Goal: Task Accomplishment & Management: Manage account settings

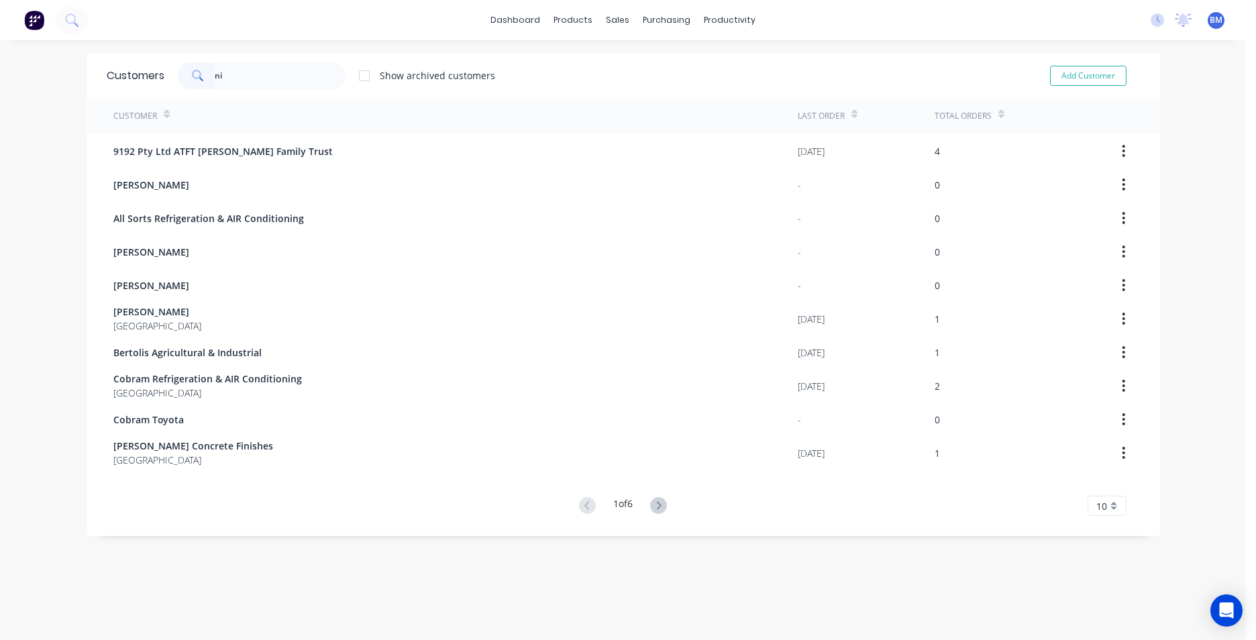
type input "n"
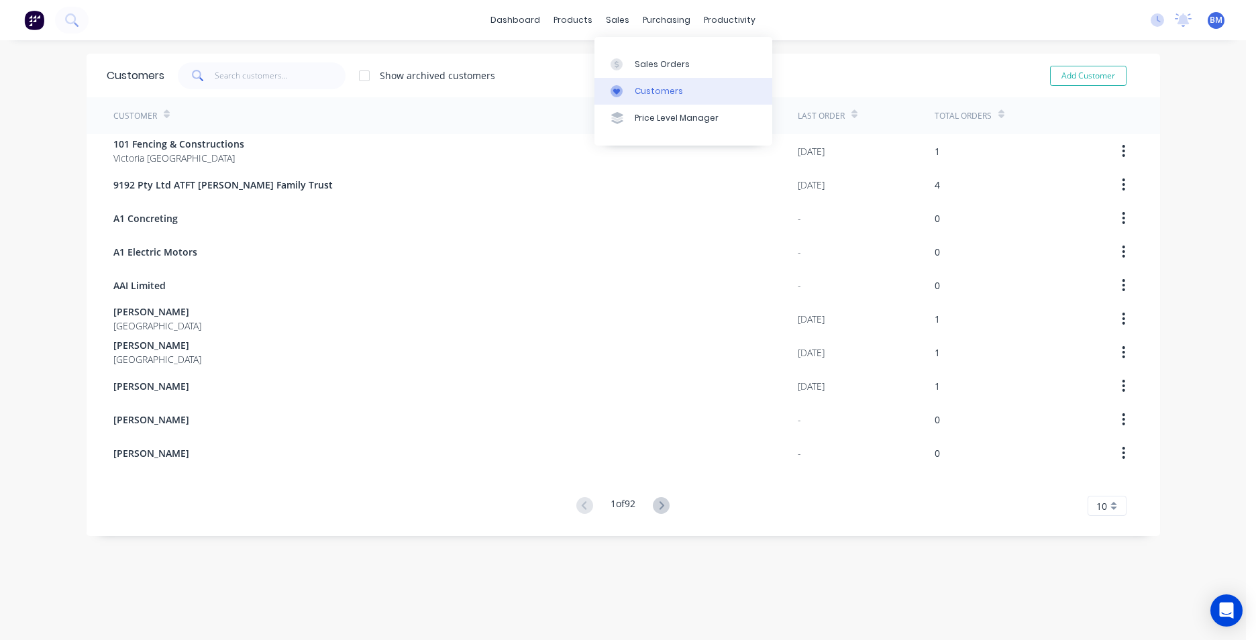
click at [660, 90] on div "Customers" at bounding box center [659, 91] width 48 height 12
click at [248, 68] on input "text" at bounding box center [280, 75] width 131 height 27
click at [631, 67] on link "Sales Orders" at bounding box center [683, 63] width 178 height 27
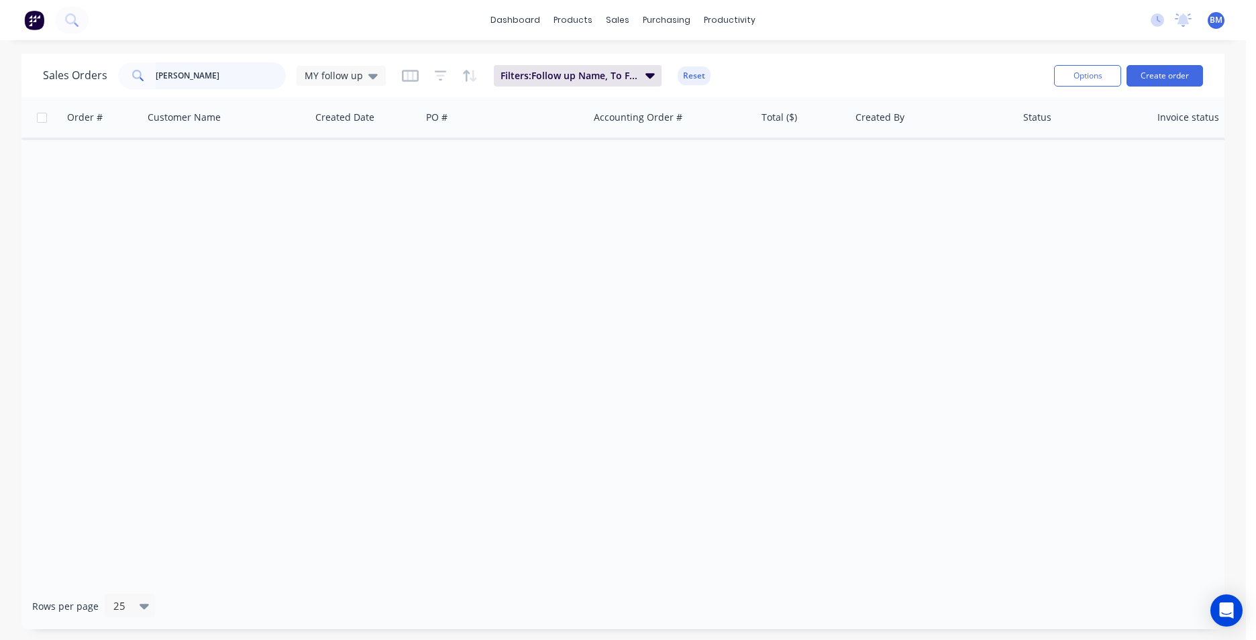
click at [220, 78] on input "[PERSON_NAME]" at bounding box center [221, 75] width 131 height 27
click at [380, 75] on div "MY follow up" at bounding box center [341, 76] width 89 height 20
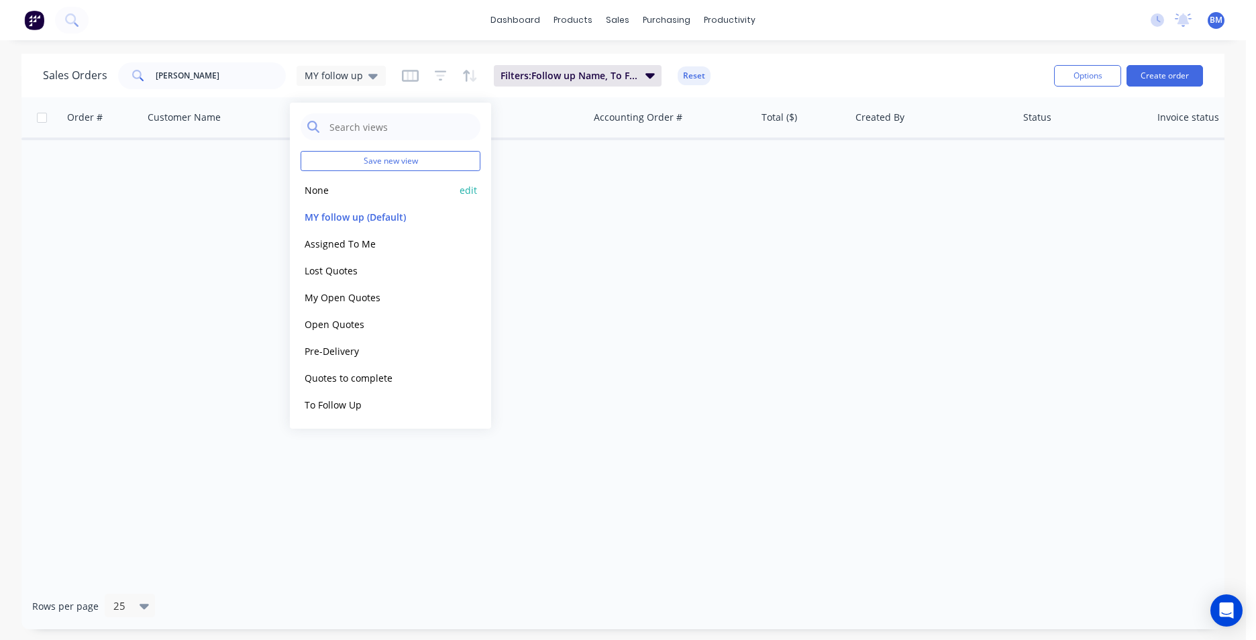
click at [341, 187] on button "None" at bounding box center [377, 189] width 153 height 15
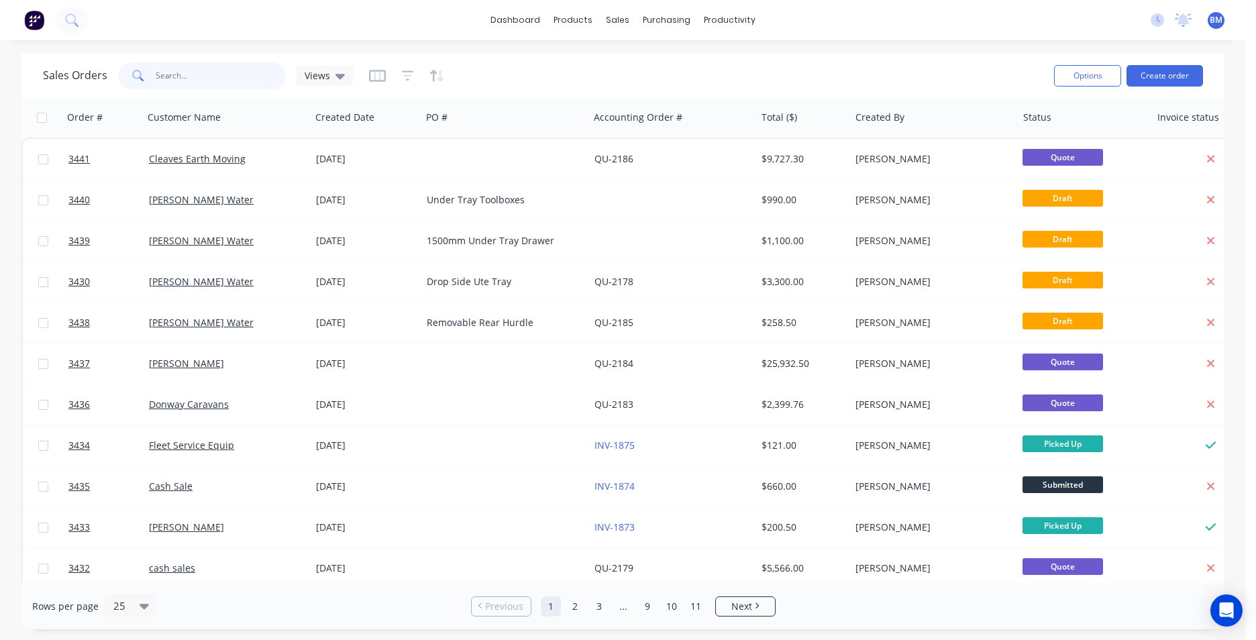
click at [209, 84] on input "[PERSON_NAME]" at bounding box center [221, 75] width 131 height 27
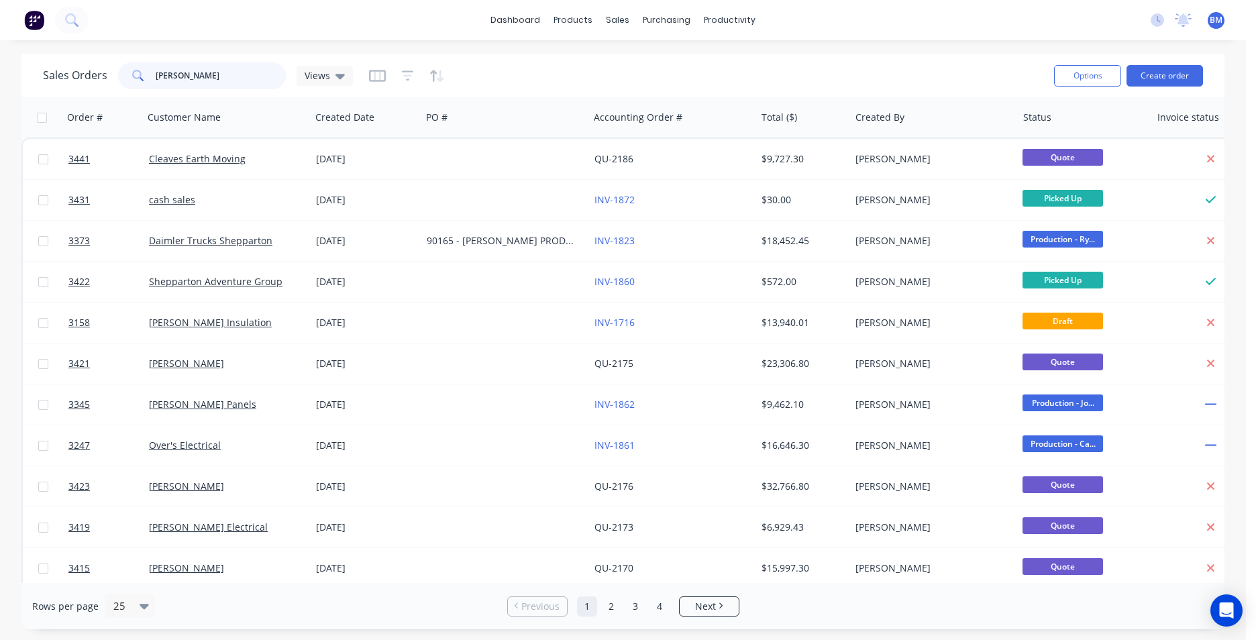
type input "[PERSON_NAME]"
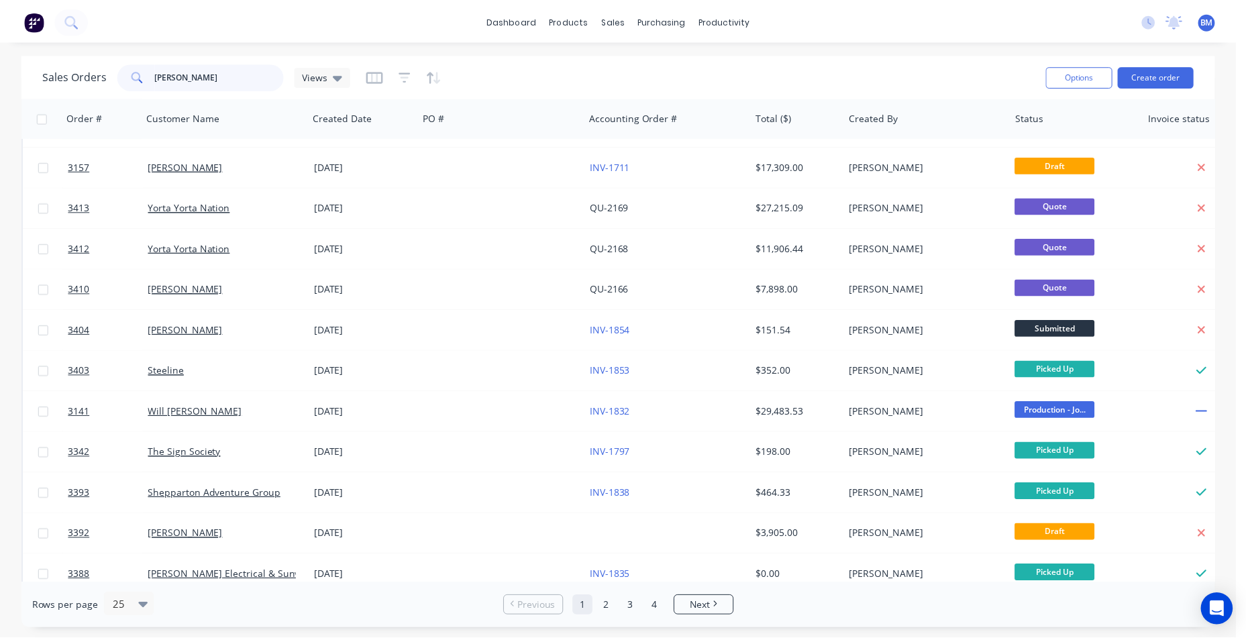
scroll to position [470, 0]
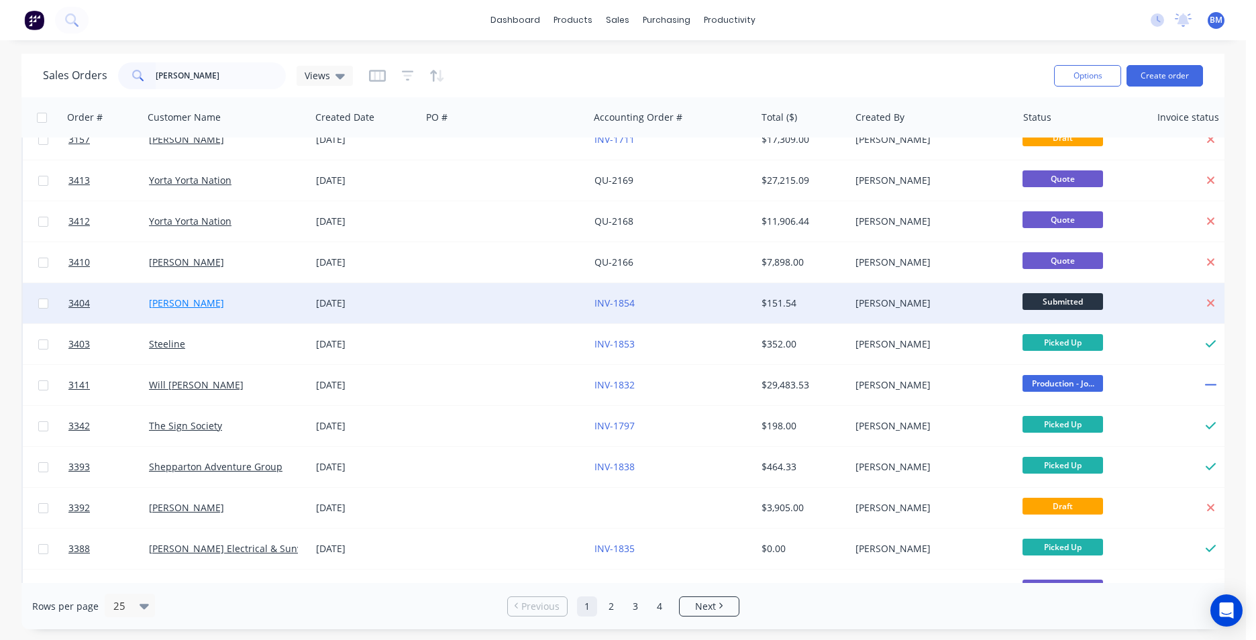
click at [172, 305] on link "[PERSON_NAME]" at bounding box center [186, 303] width 75 height 13
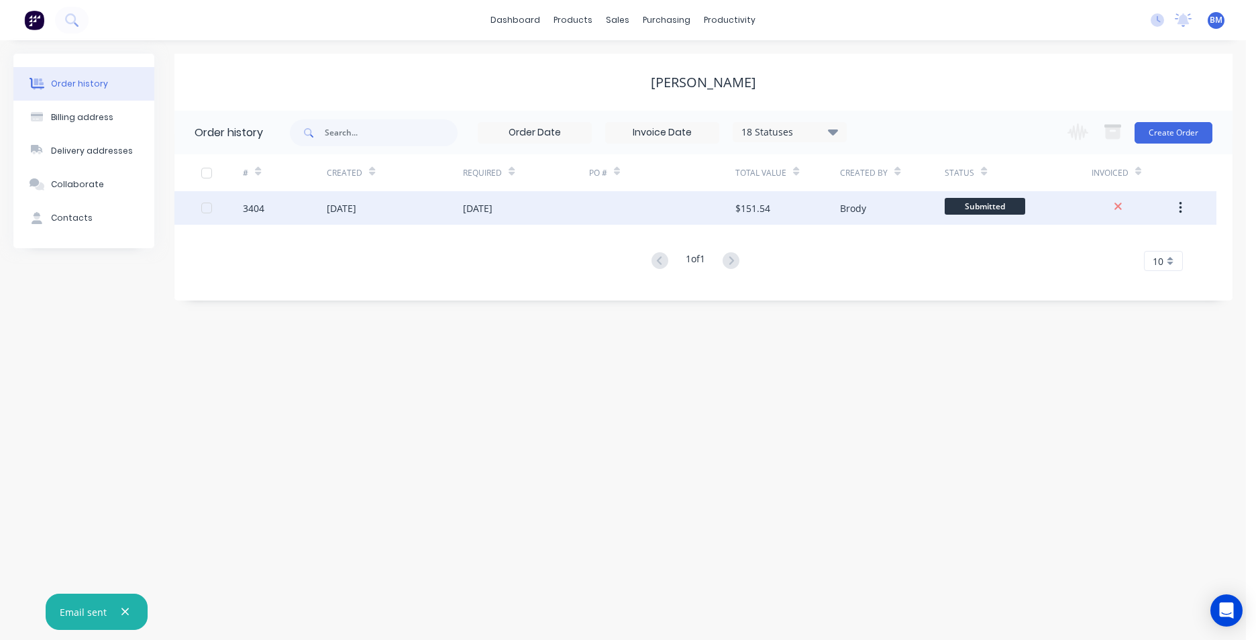
click at [645, 204] on div at bounding box center [662, 208] width 147 height 34
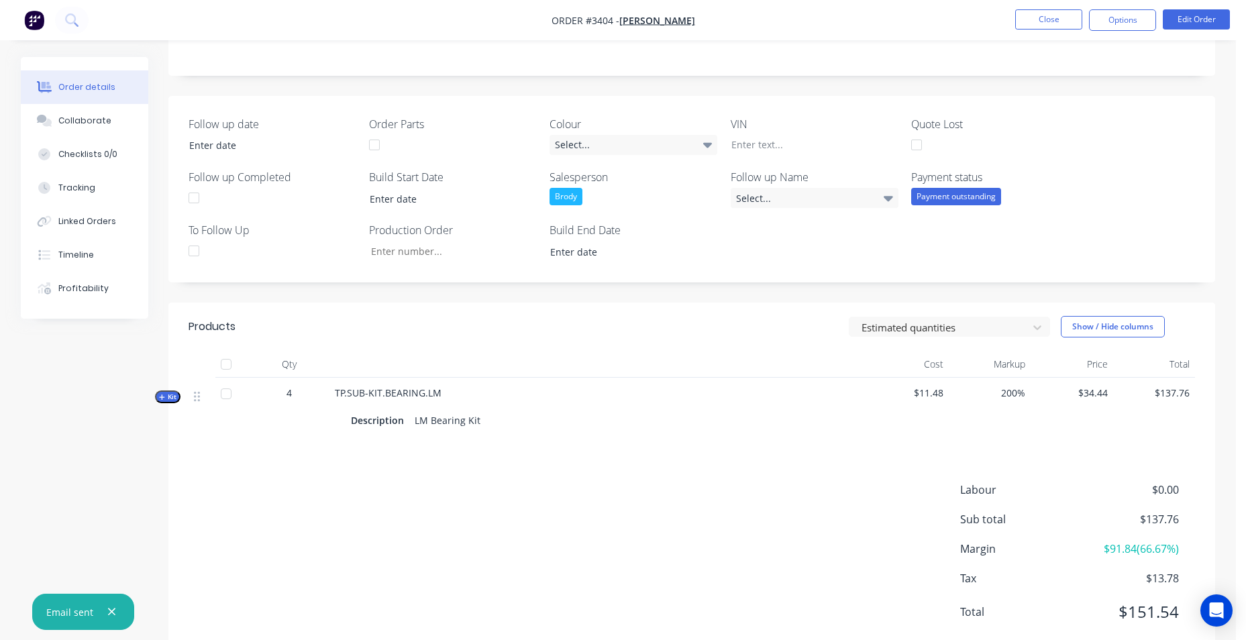
scroll to position [277, 0]
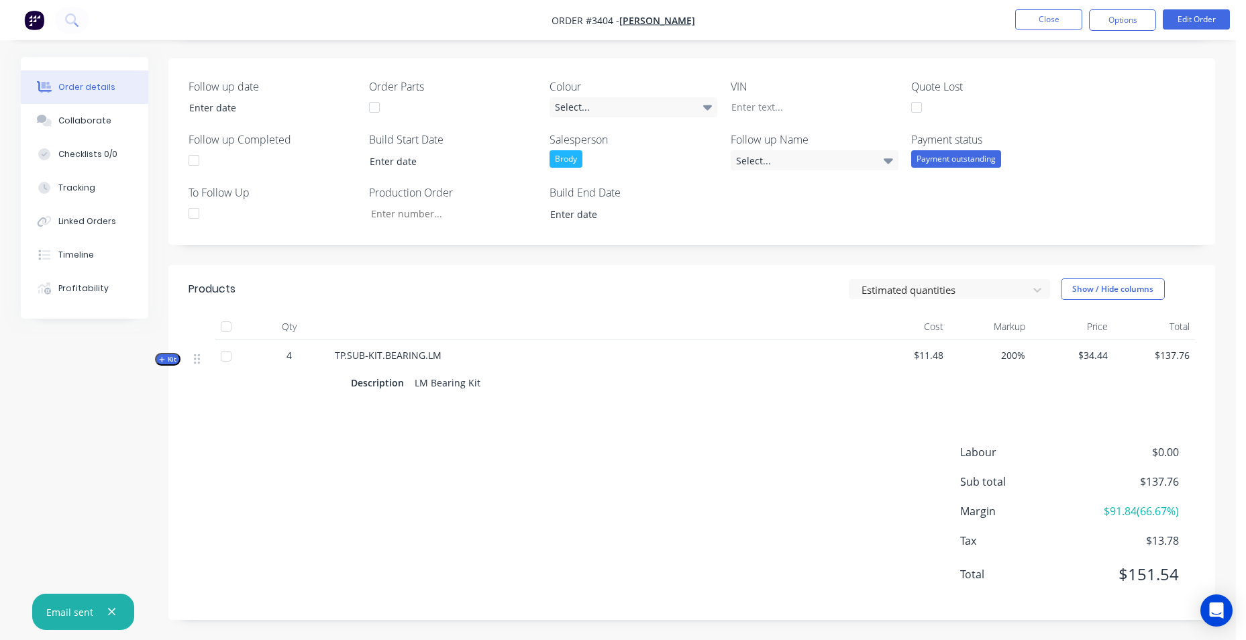
click at [502, 376] on div "Description LM Bearing Kit" at bounding box center [598, 382] width 494 height 19
click at [459, 382] on div "LM Bearing Kit" at bounding box center [447, 382] width 76 height 19
click at [427, 354] on span "TP.SUB-KIT.BEARING.LM" at bounding box center [388, 355] width 107 height 13
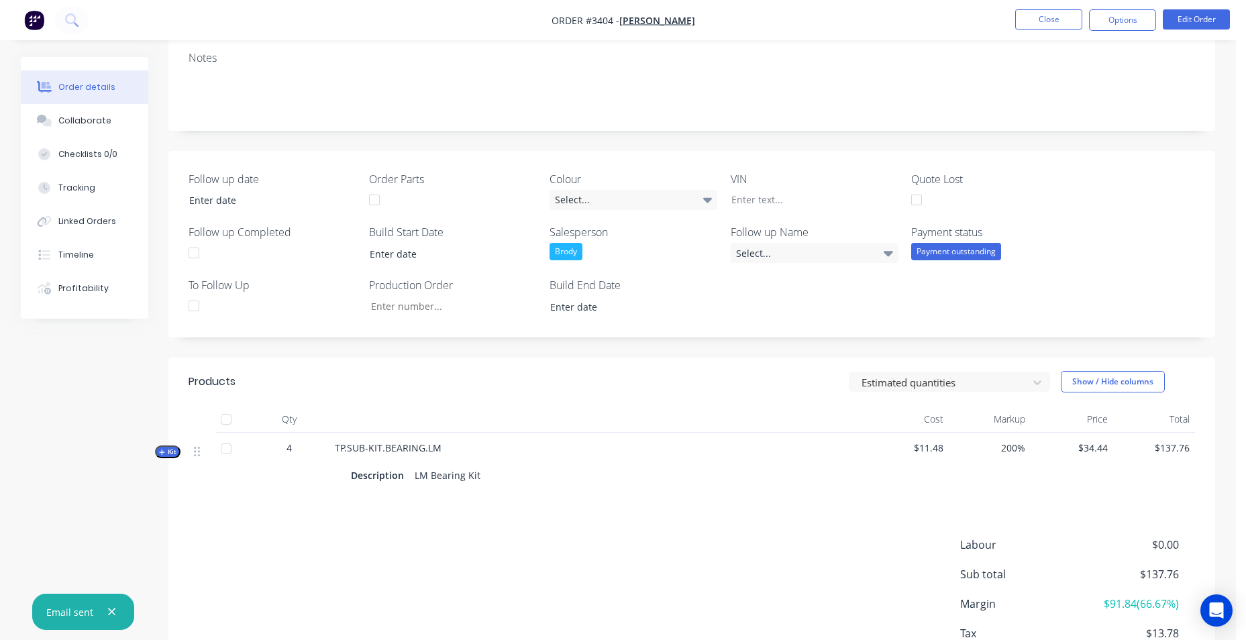
scroll to position [76, 0]
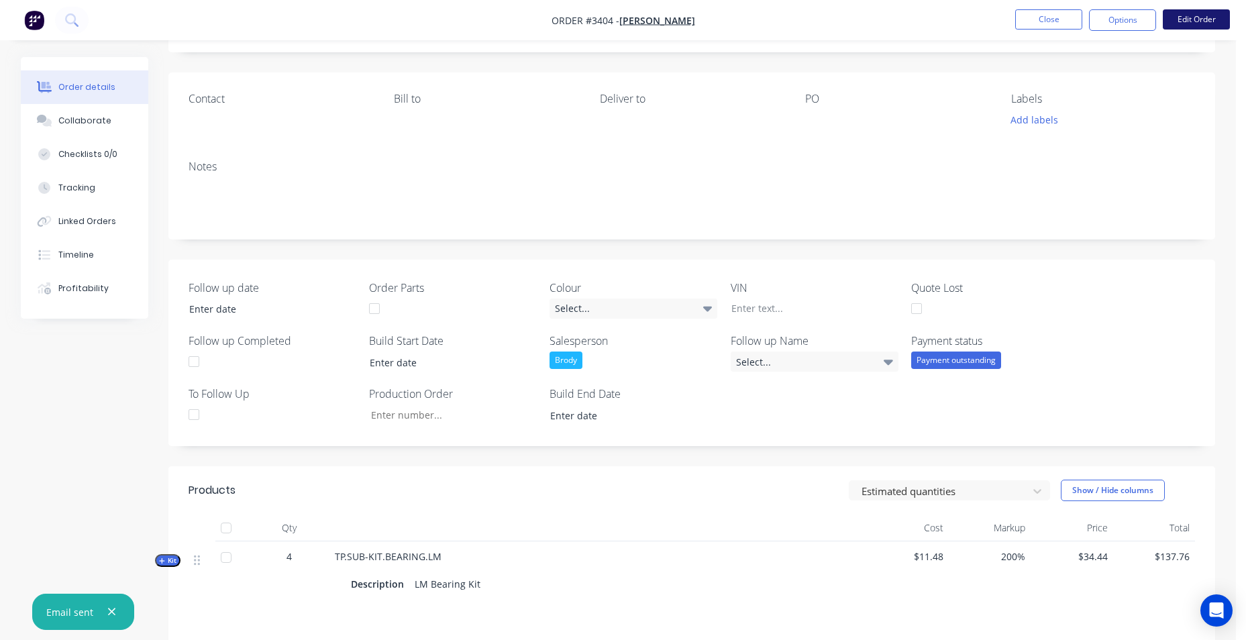
click at [1209, 19] on button "Edit Order" at bounding box center [1196, 19] width 67 height 20
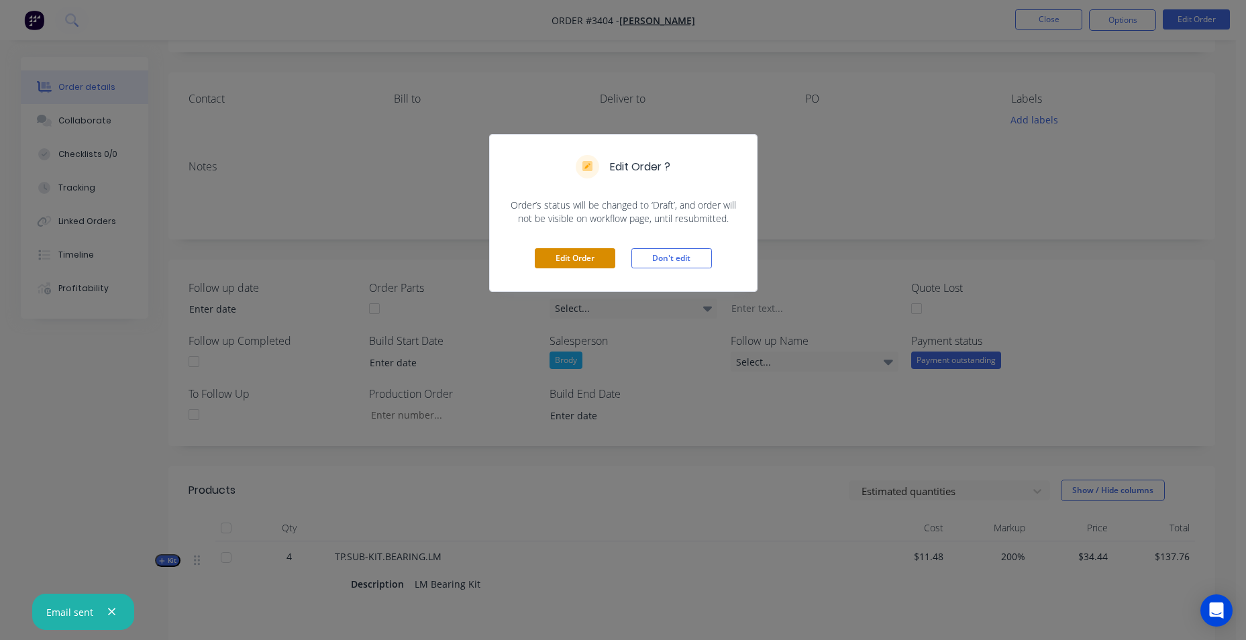
click at [588, 252] on button "Edit Order" at bounding box center [575, 258] width 81 height 20
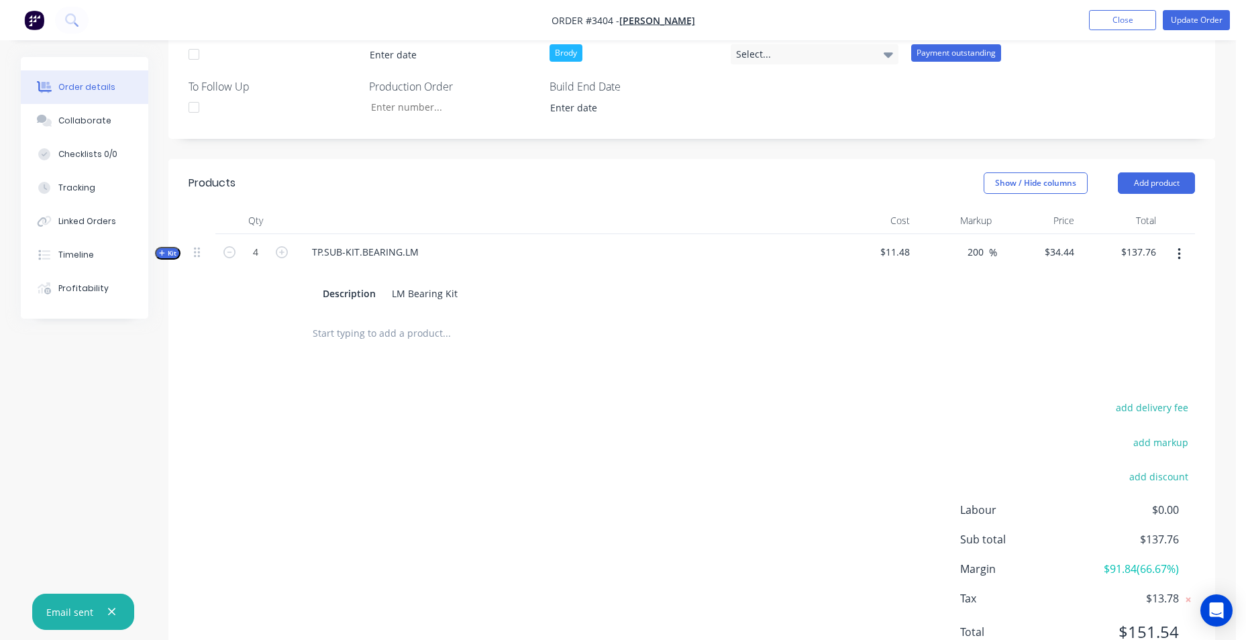
scroll to position [403, 0]
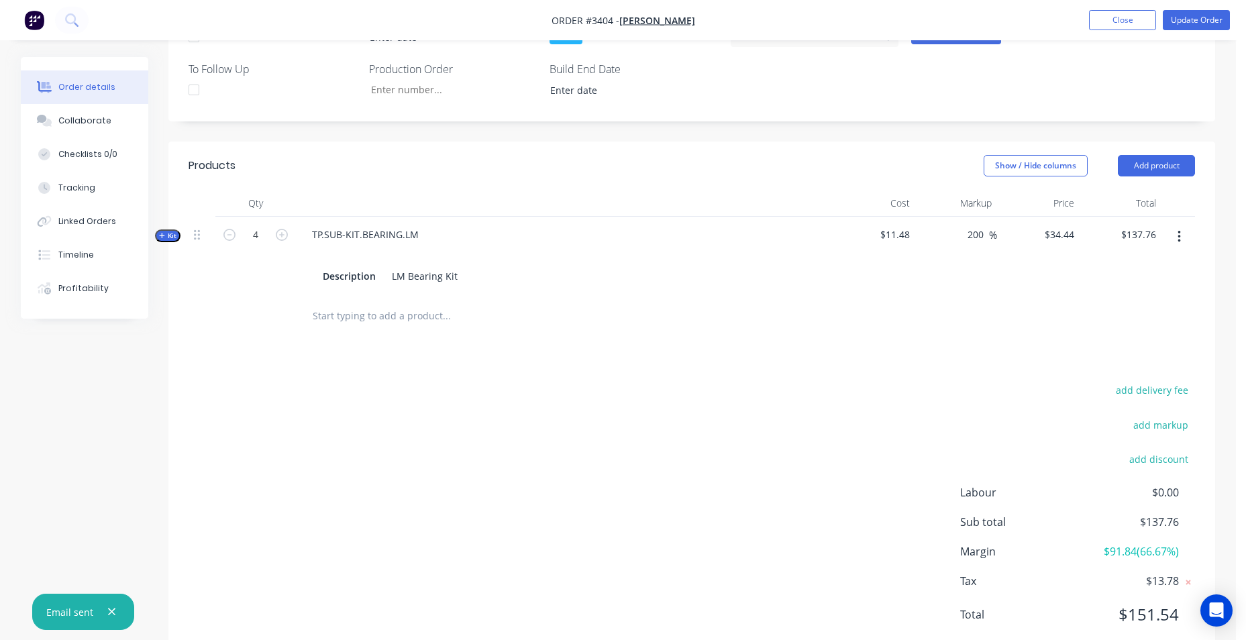
click at [857, 344] on div "Products Show / Hide columns Add product Qty Cost Markup Price Total Kit 4 TP.S…" at bounding box center [691, 401] width 1047 height 519
click at [1155, 166] on button "Add product" at bounding box center [1156, 165] width 77 height 21
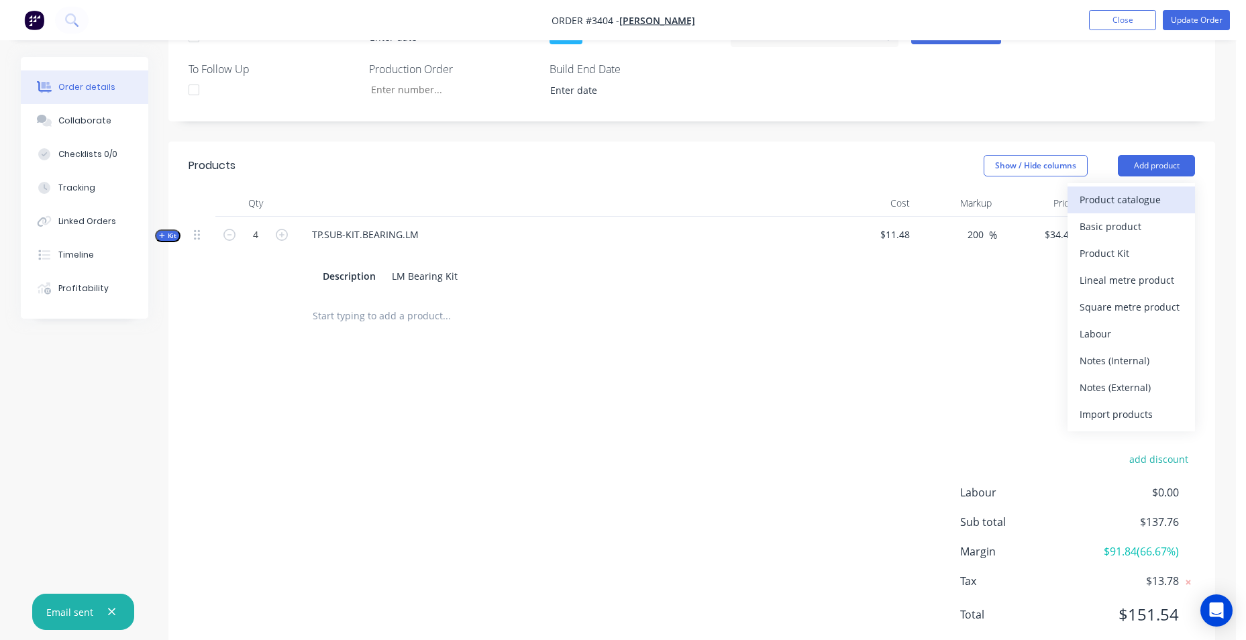
click at [1085, 199] on div "Product catalogue" at bounding box center [1131, 199] width 103 height 19
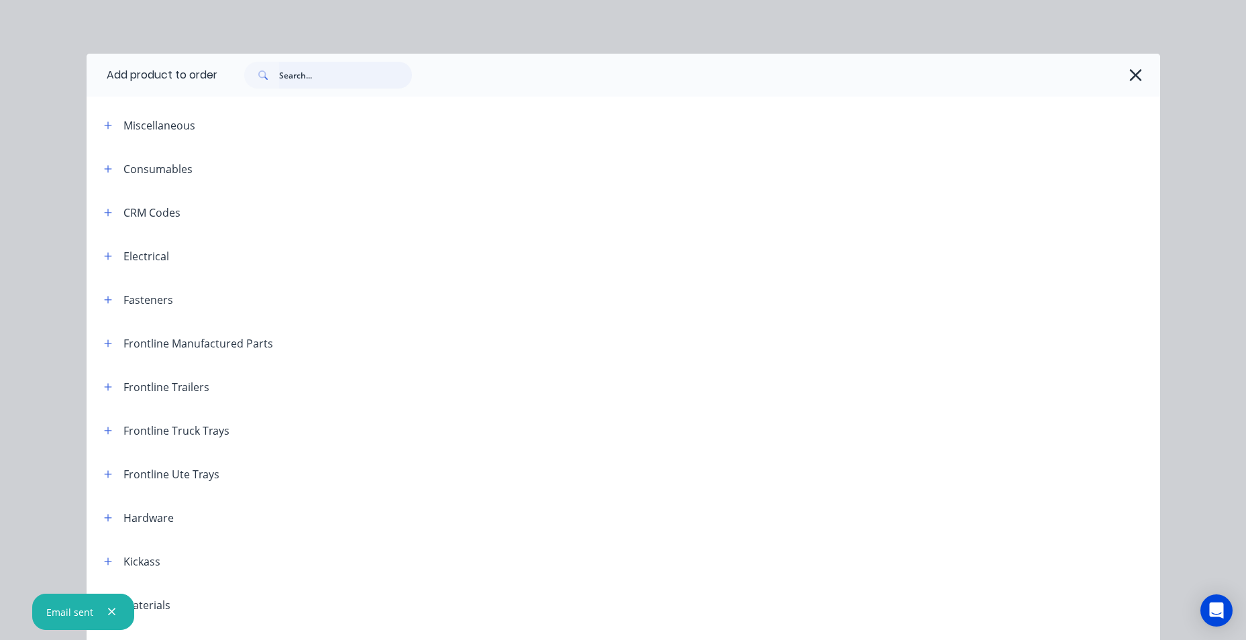
click at [333, 79] on input "text" at bounding box center [345, 75] width 133 height 27
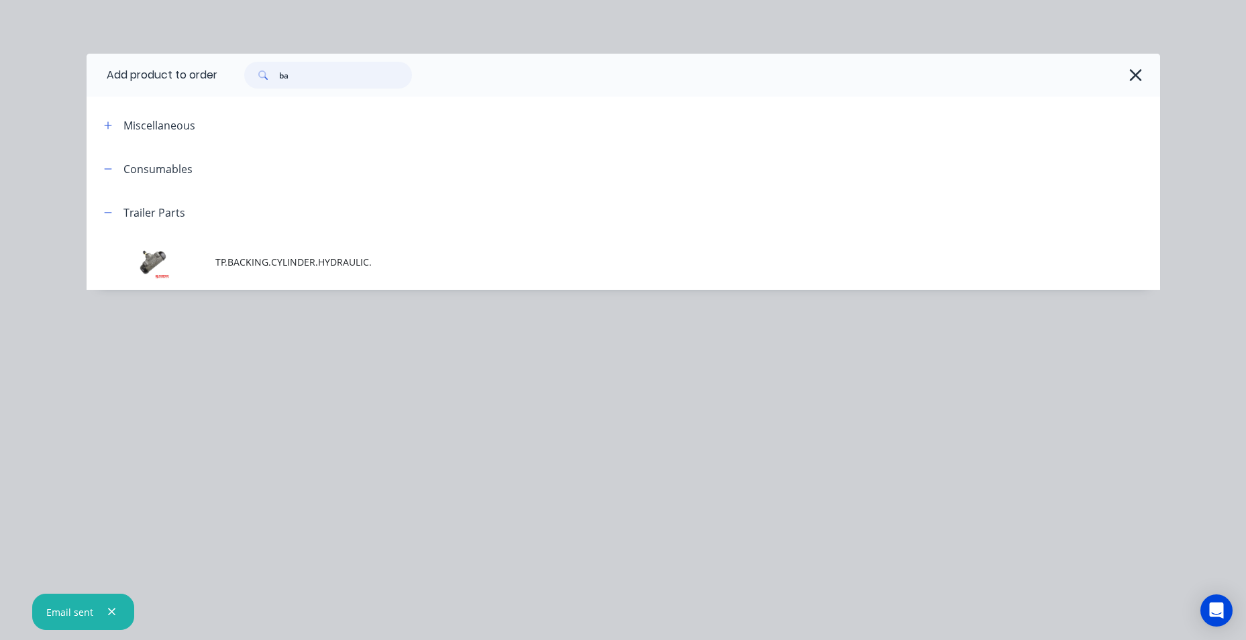
type input "b"
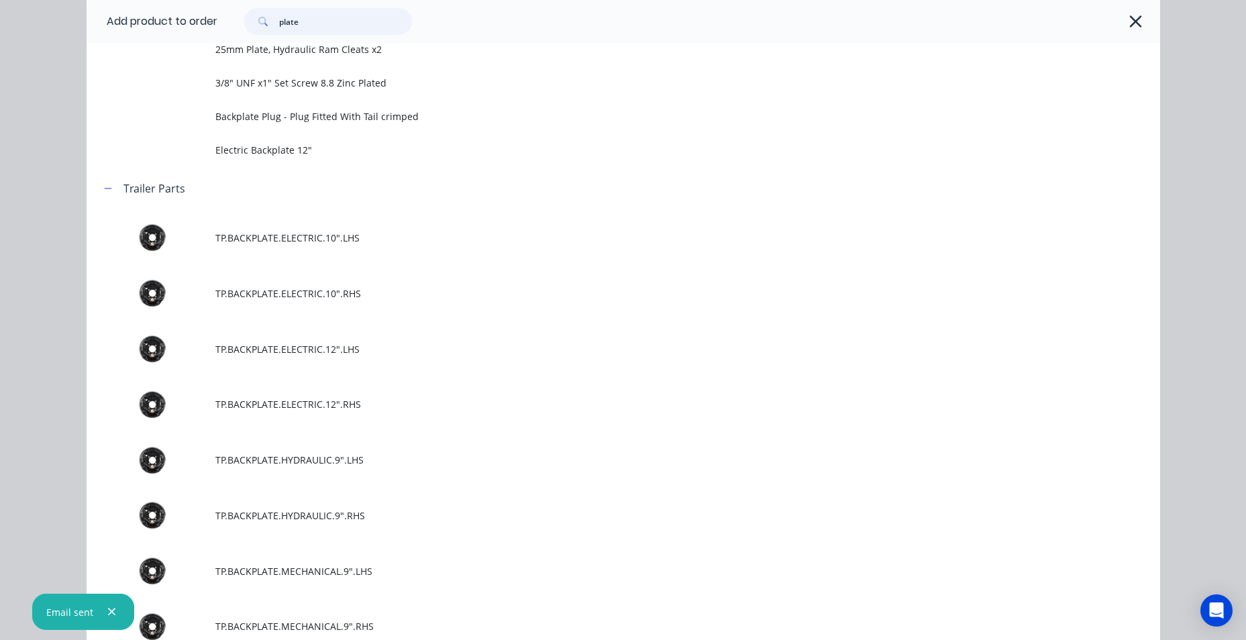
scroll to position [1073, 0]
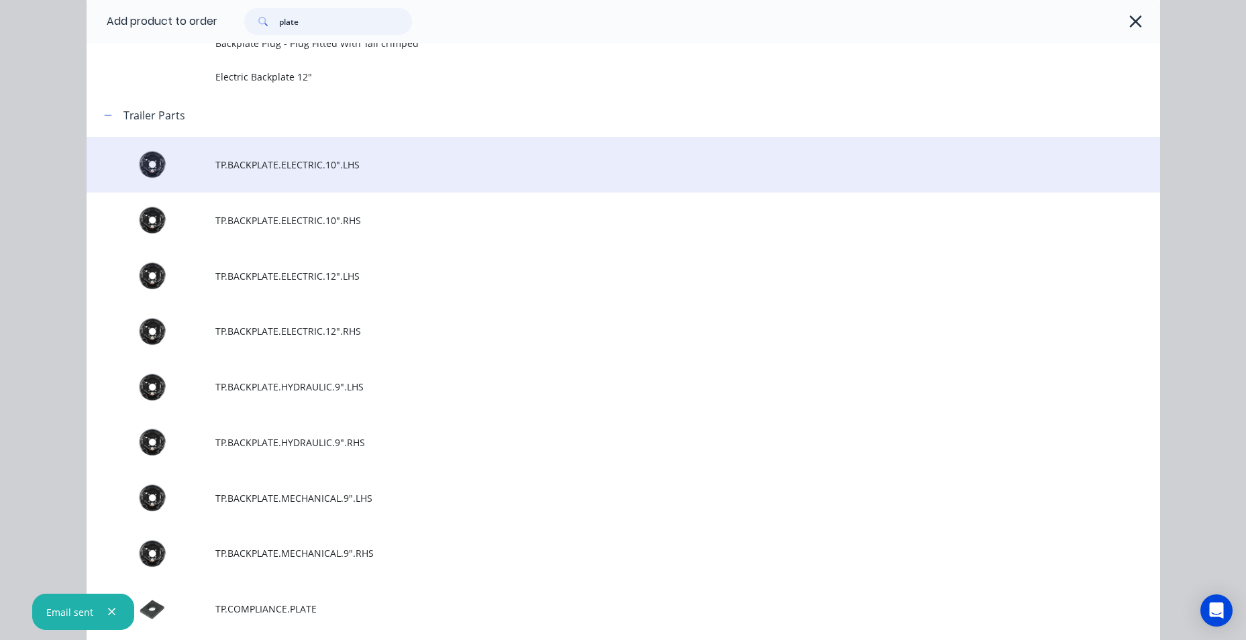
type input "plate"
click at [424, 160] on span "TP.BACKPLATE.ELECTRIC.10".LHS" at bounding box center [592, 165] width 755 height 14
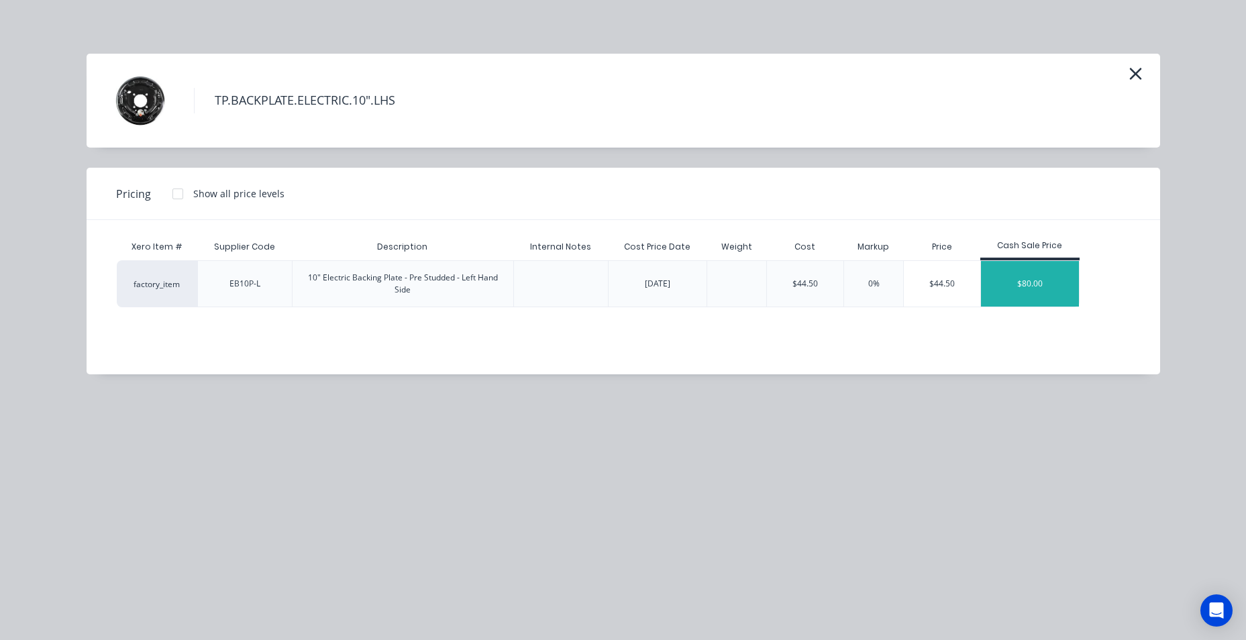
click at [1051, 285] on div "$80.00" at bounding box center [1030, 284] width 98 height 46
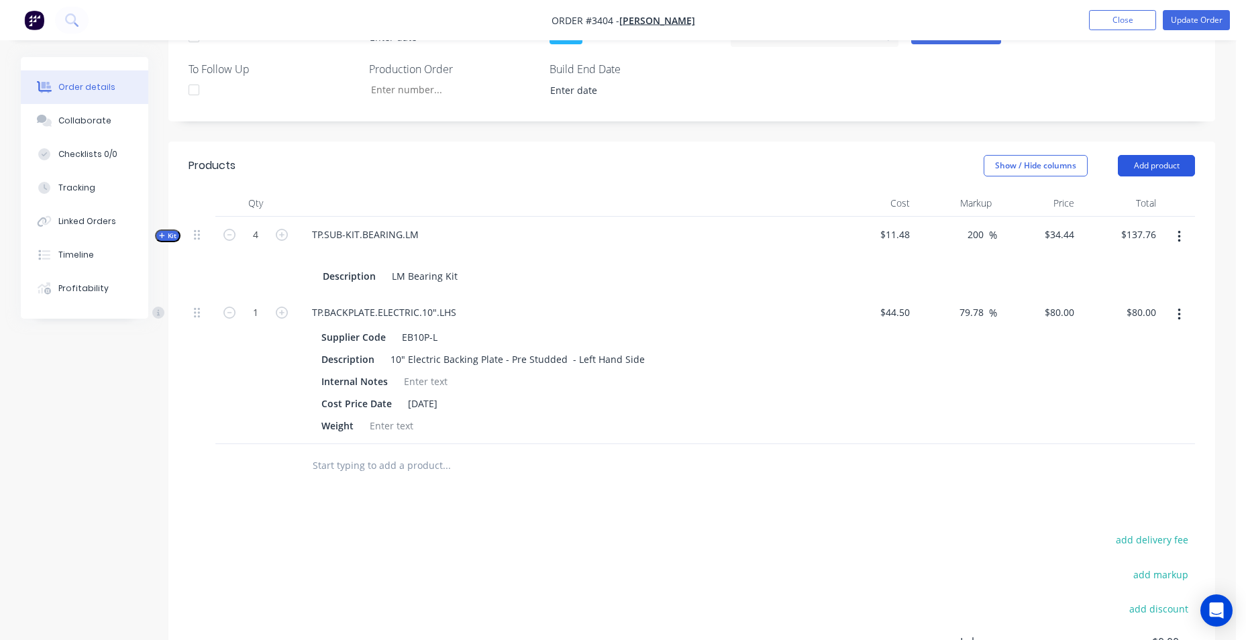
click at [1136, 166] on button "Add product" at bounding box center [1156, 165] width 77 height 21
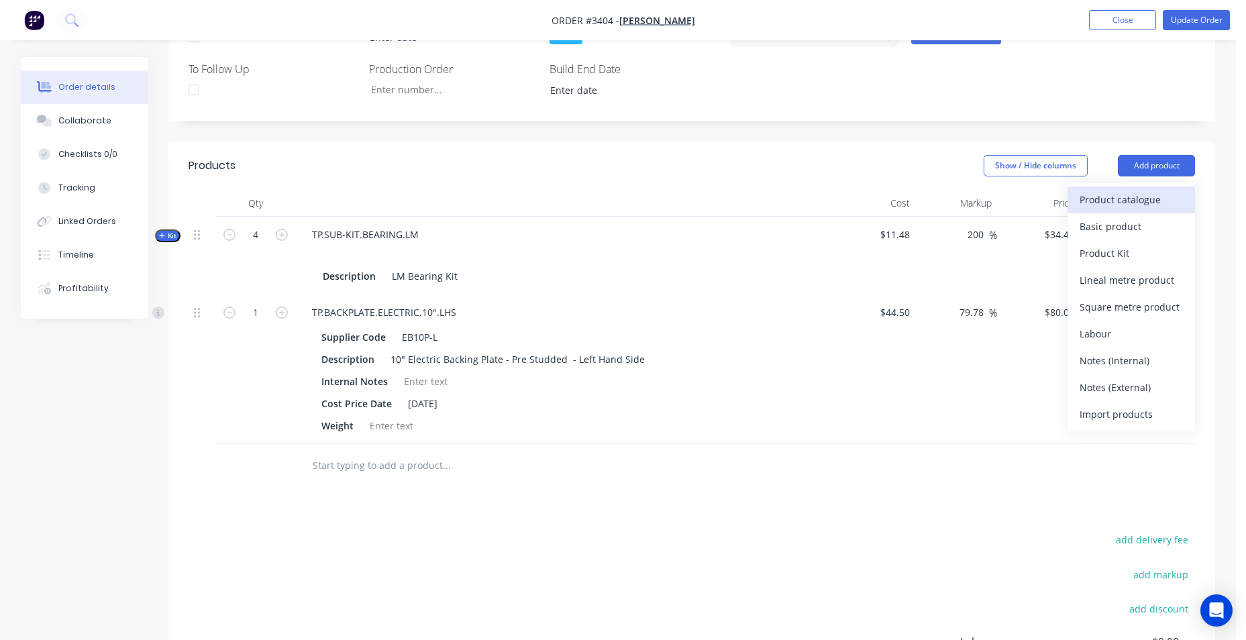
click at [1110, 204] on div "Product catalogue" at bounding box center [1131, 199] width 103 height 19
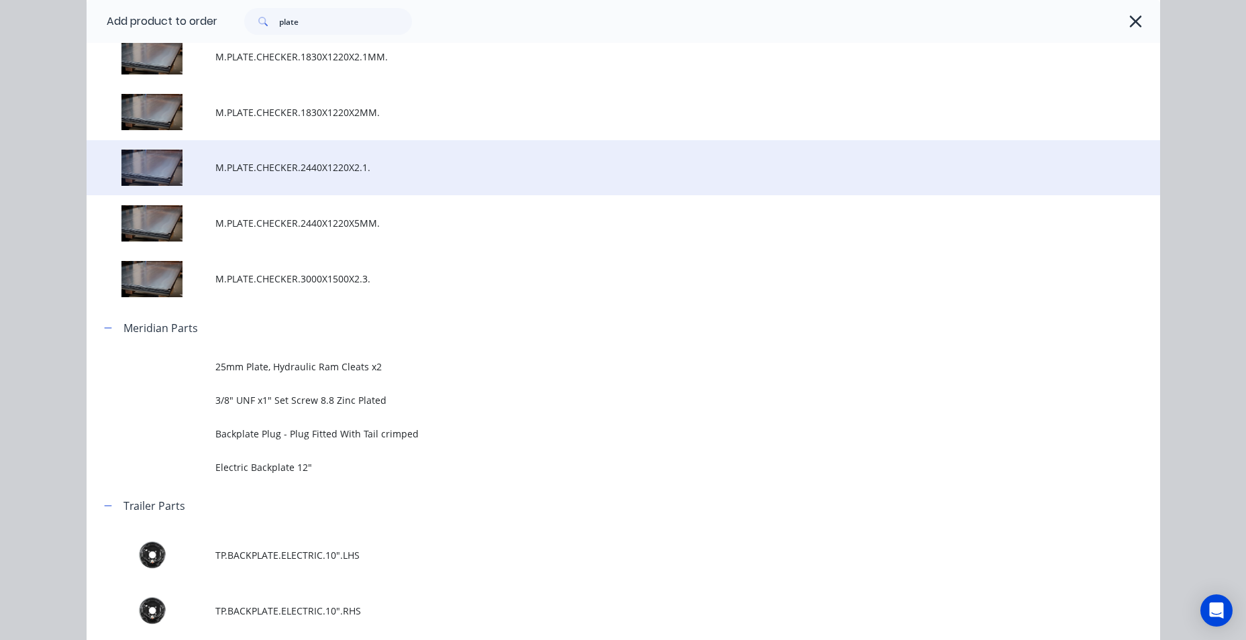
scroll to position [805, 0]
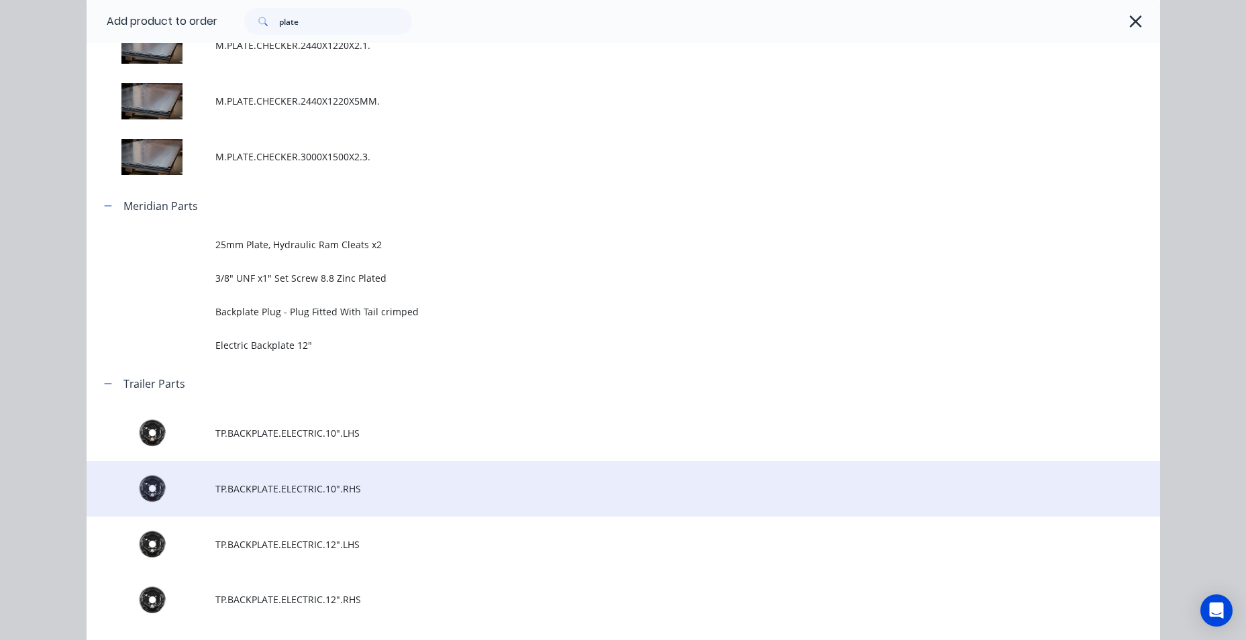
click at [315, 499] on td "TP.BACKPLATE.ELECTRIC.10".RHS" at bounding box center [687, 489] width 945 height 56
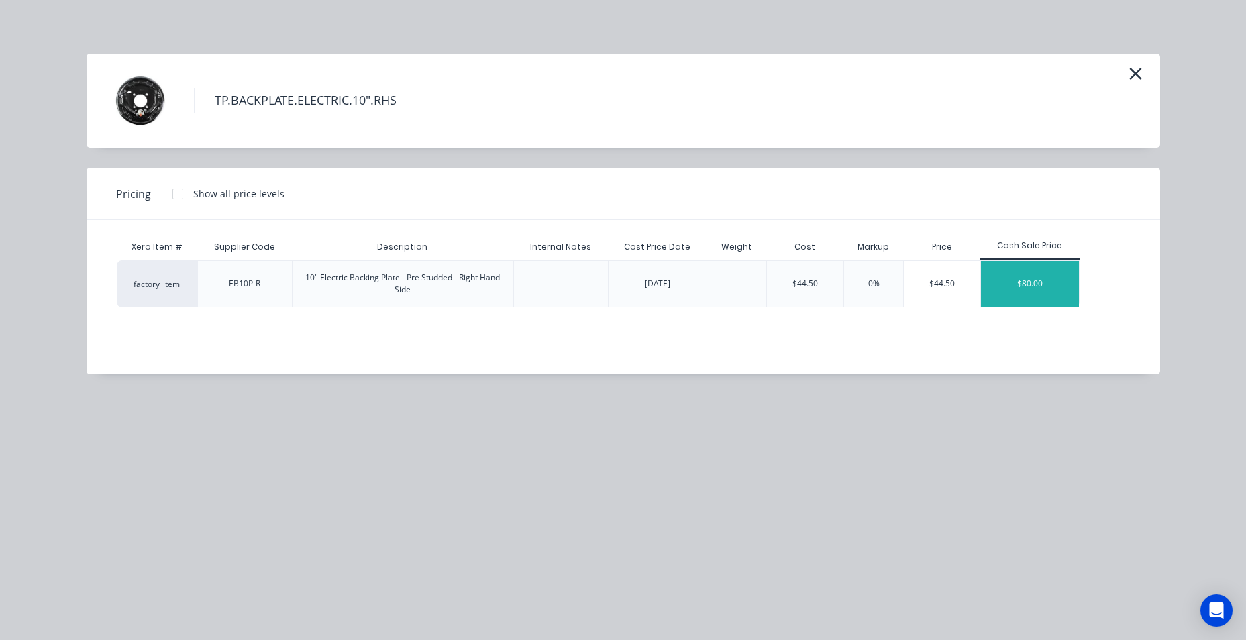
click at [1053, 283] on div "$80.00" at bounding box center [1030, 284] width 98 height 46
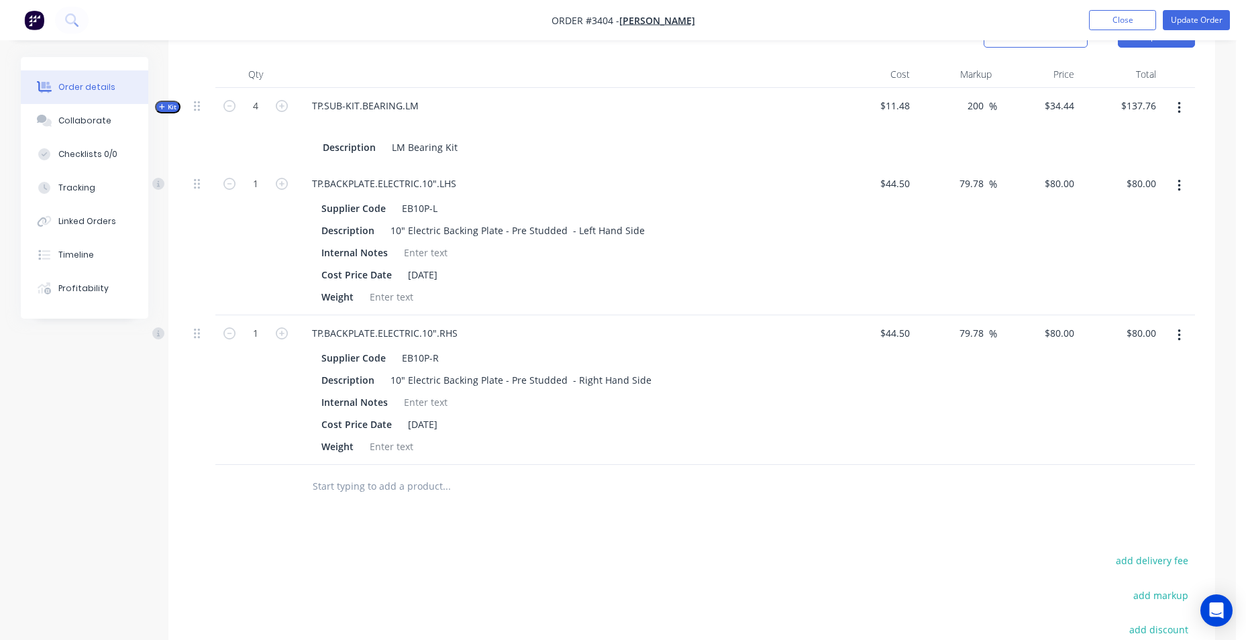
scroll to position [537, 0]
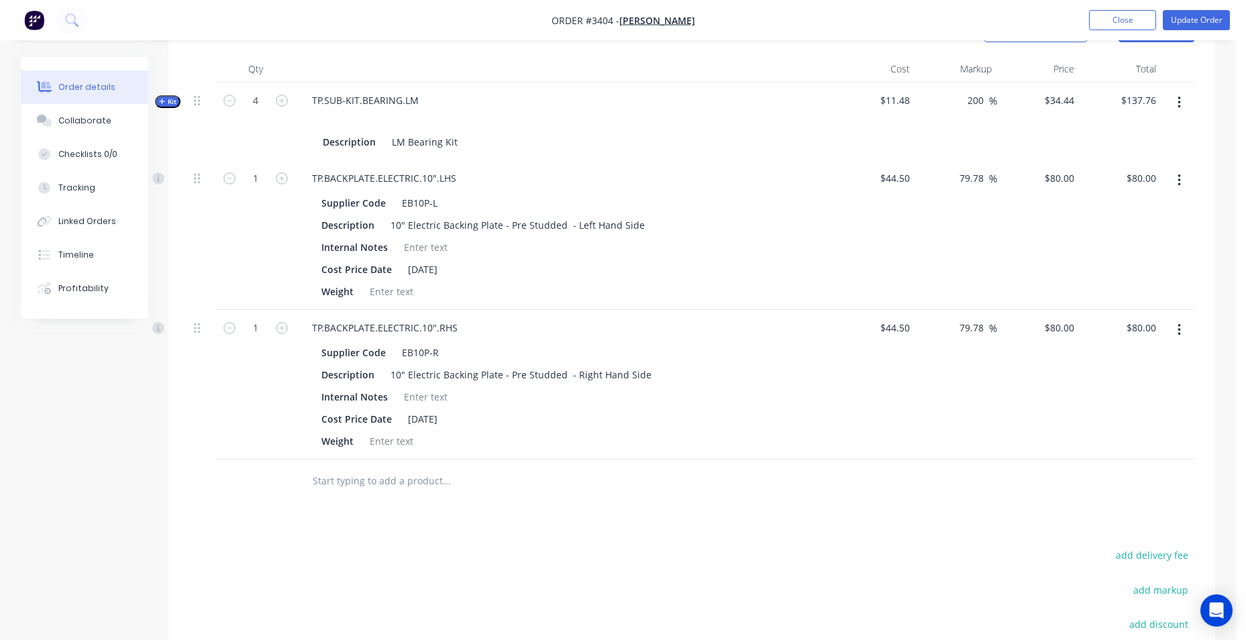
click at [279, 170] on button "button" at bounding box center [281, 177] width 17 height 14
type input "2"
type input "$160.00"
click at [280, 327] on icon "button" at bounding box center [282, 328] width 12 height 12
type input "2"
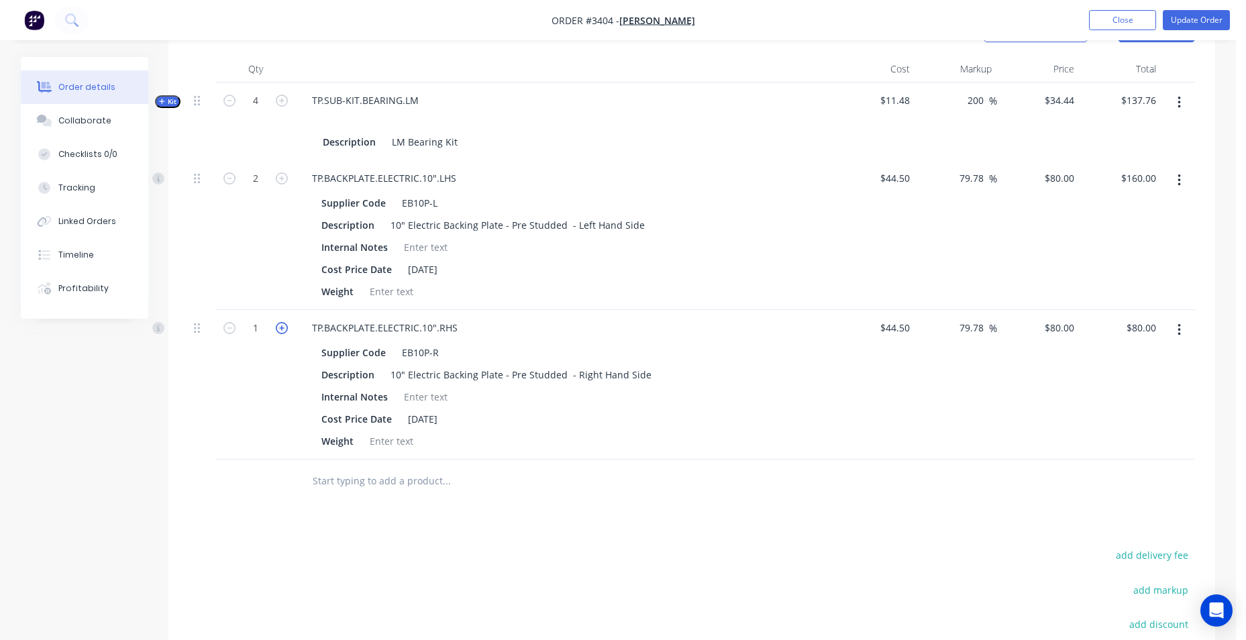
type input "$160.00"
click at [780, 533] on div "Products Show / Hide columns Add product Qty Cost Markup Price Total Kit 4 TP.S…" at bounding box center [691, 416] width 1047 height 818
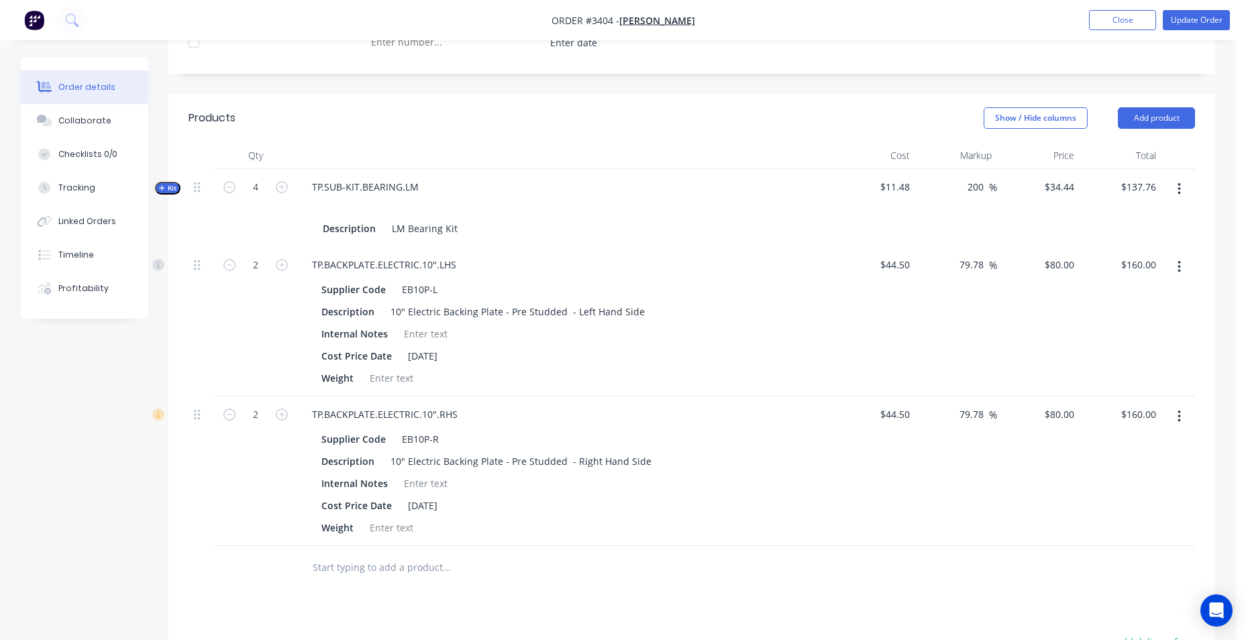
scroll to position [272, 0]
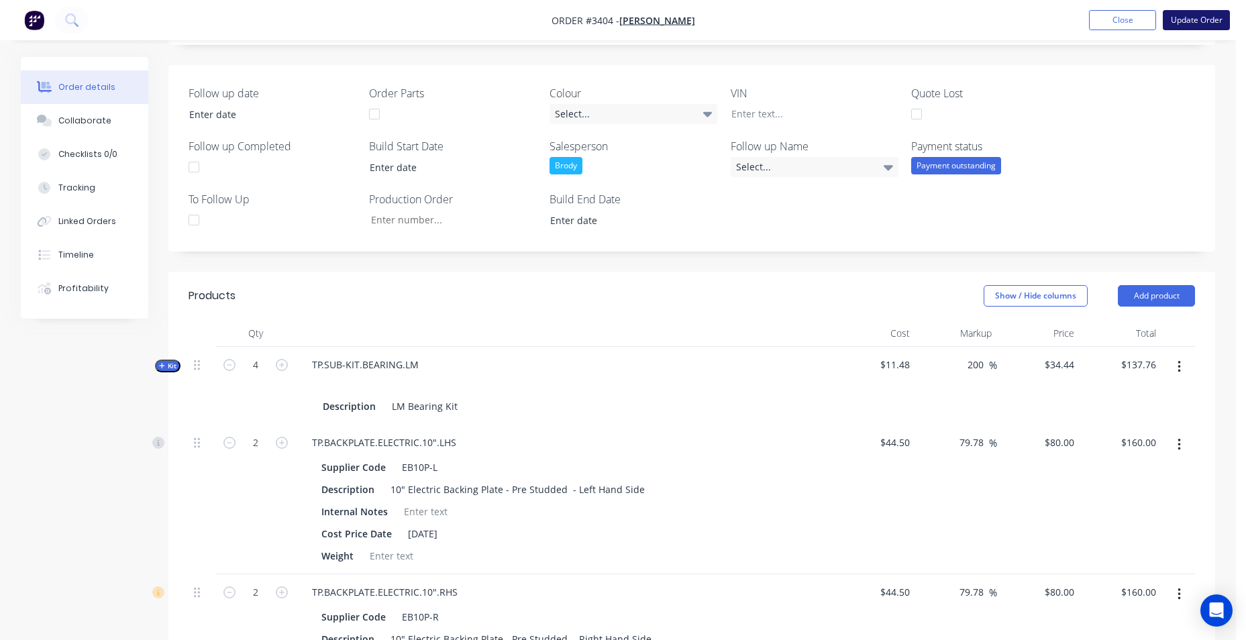
click at [1202, 22] on button "Update Order" at bounding box center [1196, 20] width 67 height 20
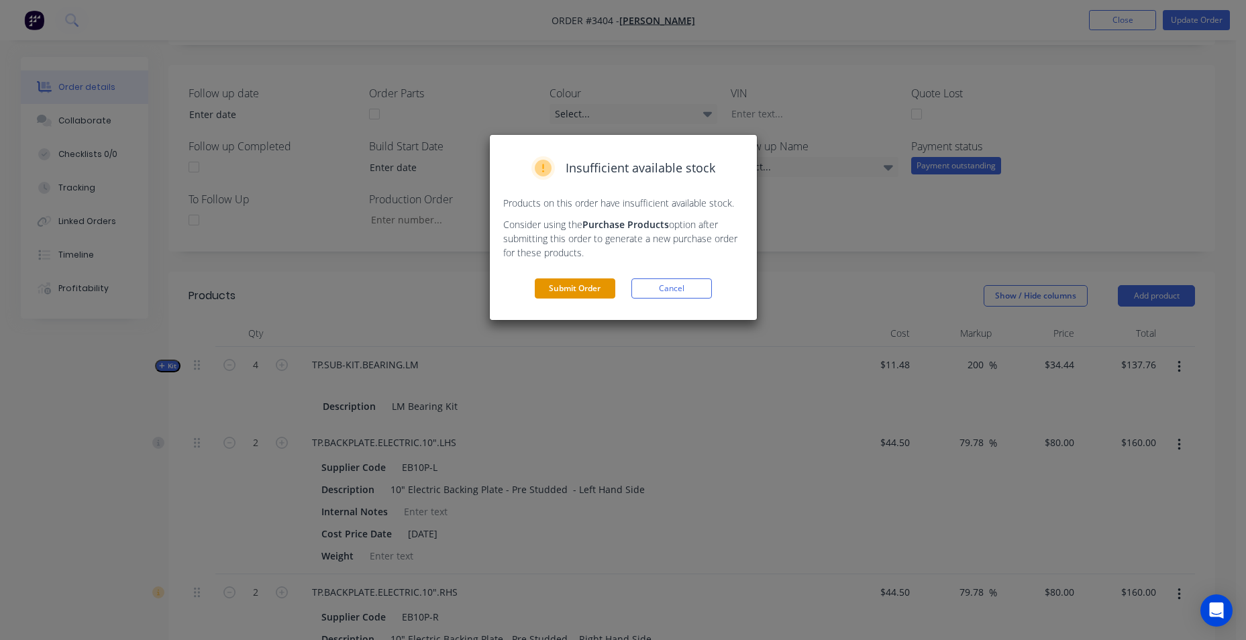
click at [567, 288] on button "Submit Order" at bounding box center [575, 288] width 81 height 20
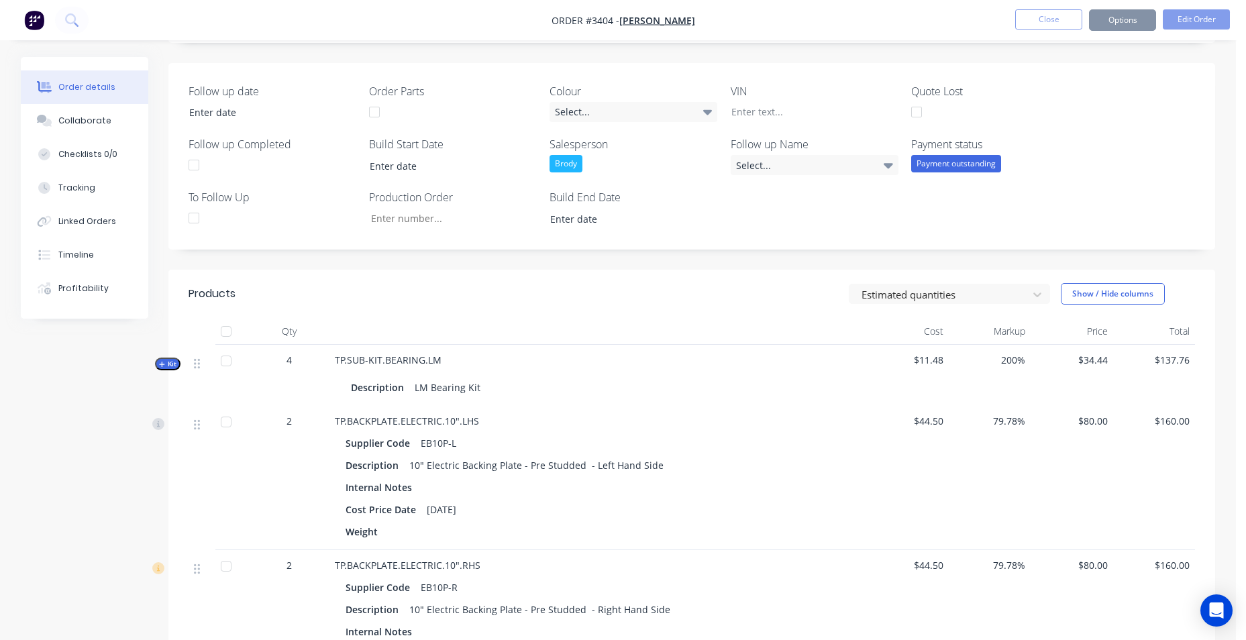
scroll to position [270, 0]
click at [1132, 22] on button "Options" at bounding box center [1122, 19] width 67 height 21
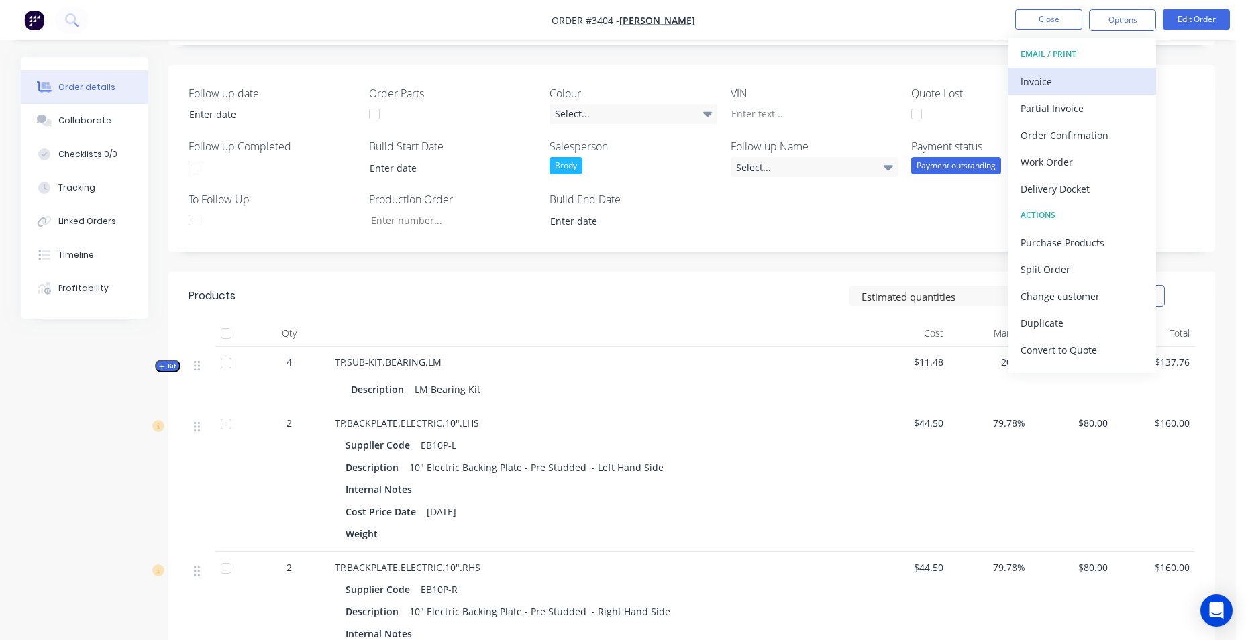
click at [1102, 81] on div "Invoice" at bounding box center [1081, 81] width 123 height 19
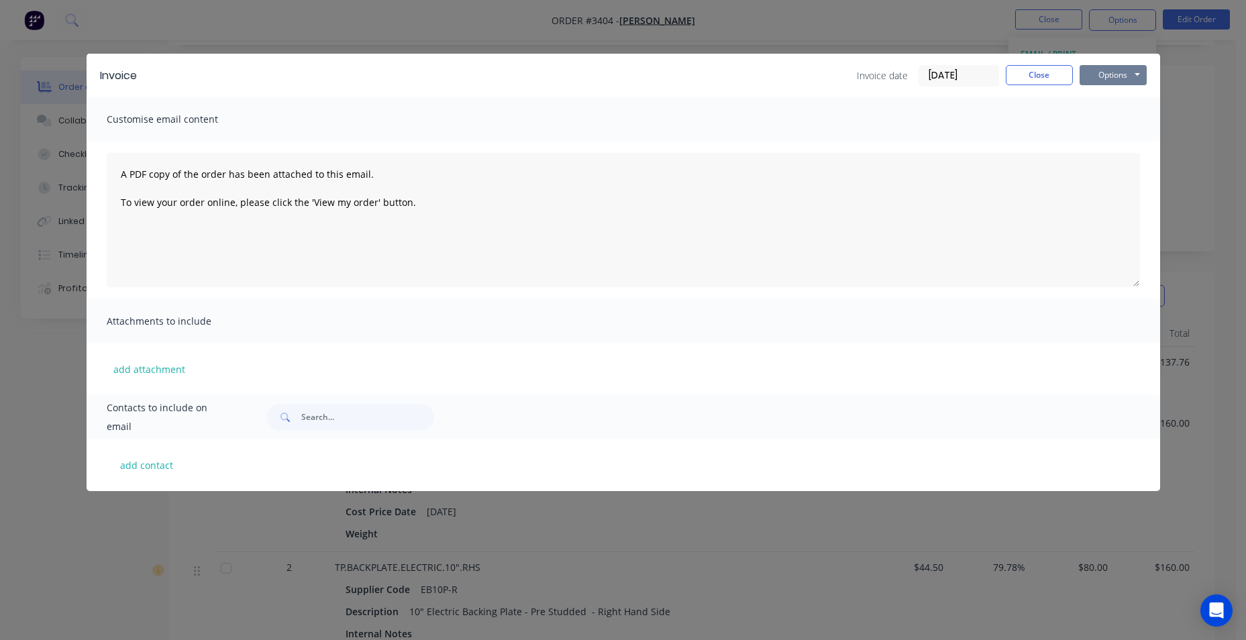
click at [1108, 72] on button "Options" at bounding box center [1113, 75] width 67 height 20
click at [1119, 140] on button "Email" at bounding box center [1123, 143] width 86 height 22
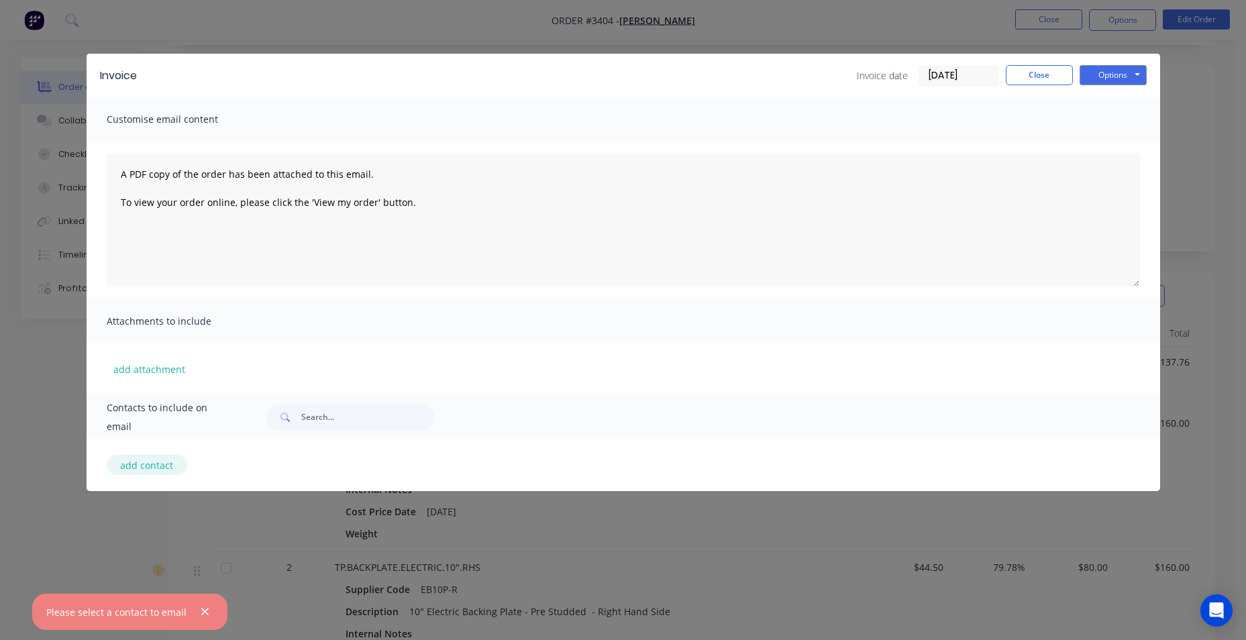
click at [149, 468] on button "add contact" at bounding box center [147, 465] width 81 height 20
select select "AU"
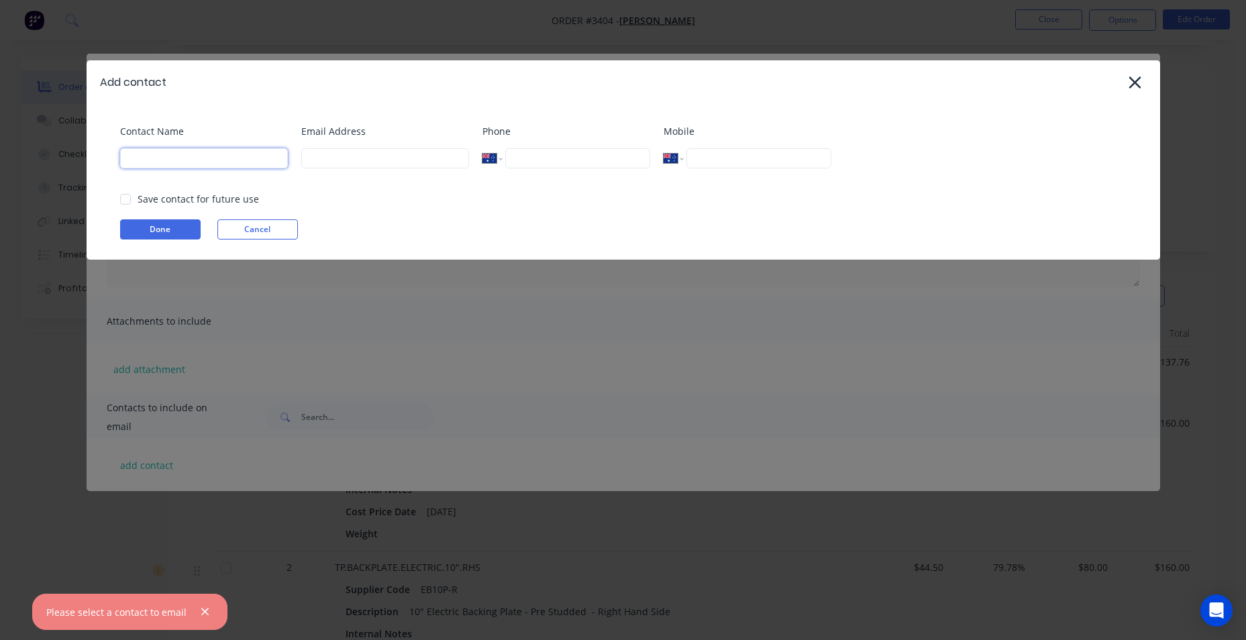
click at [202, 162] on input at bounding box center [204, 158] width 168 height 20
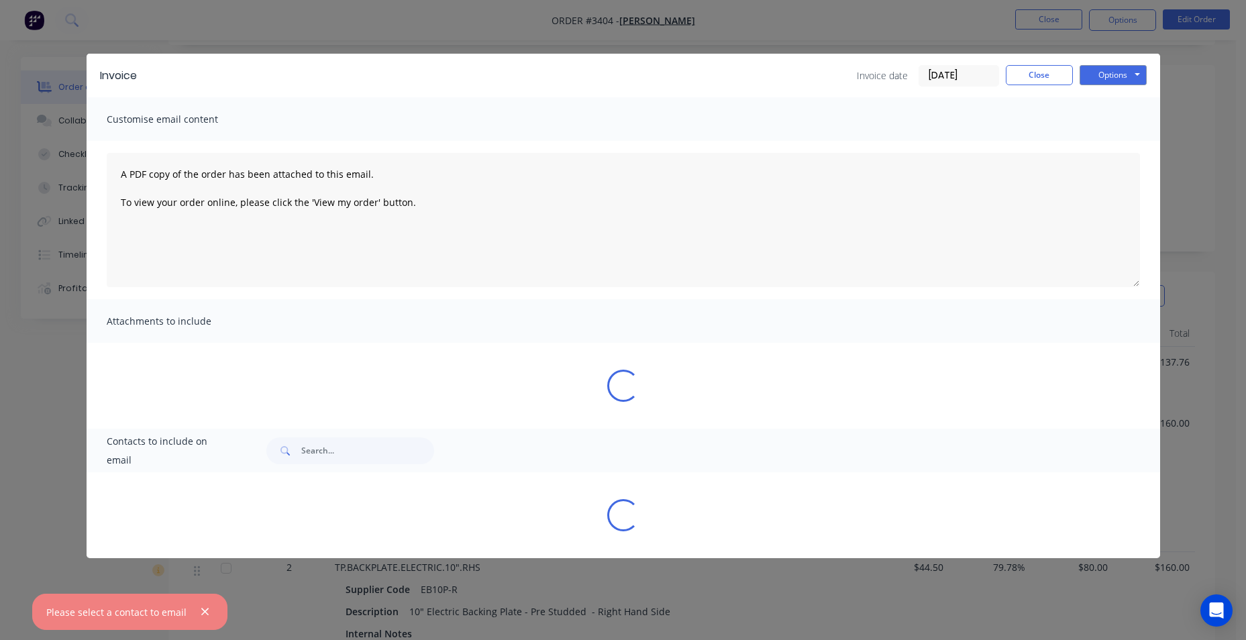
select select "AU"
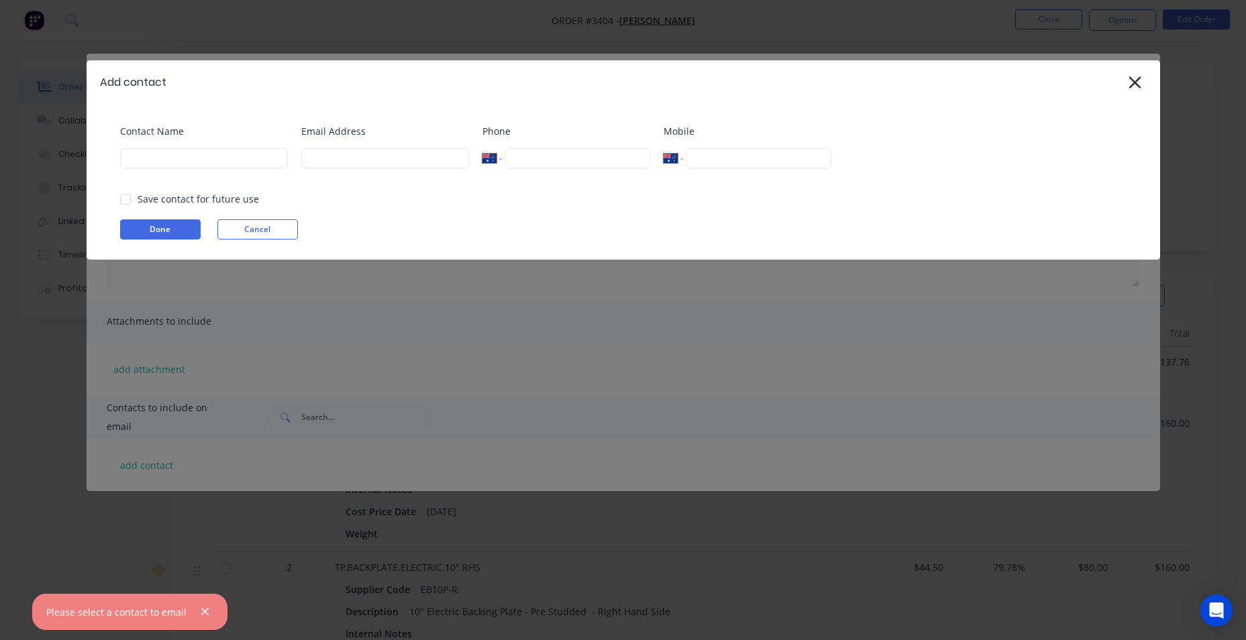
select select "AU"
drag, startPoint x: 1135, startPoint y: 78, endPoint x: 1126, endPoint y: 87, distance: 11.4
click at [1135, 79] on icon at bounding box center [1135, 82] width 14 height 19
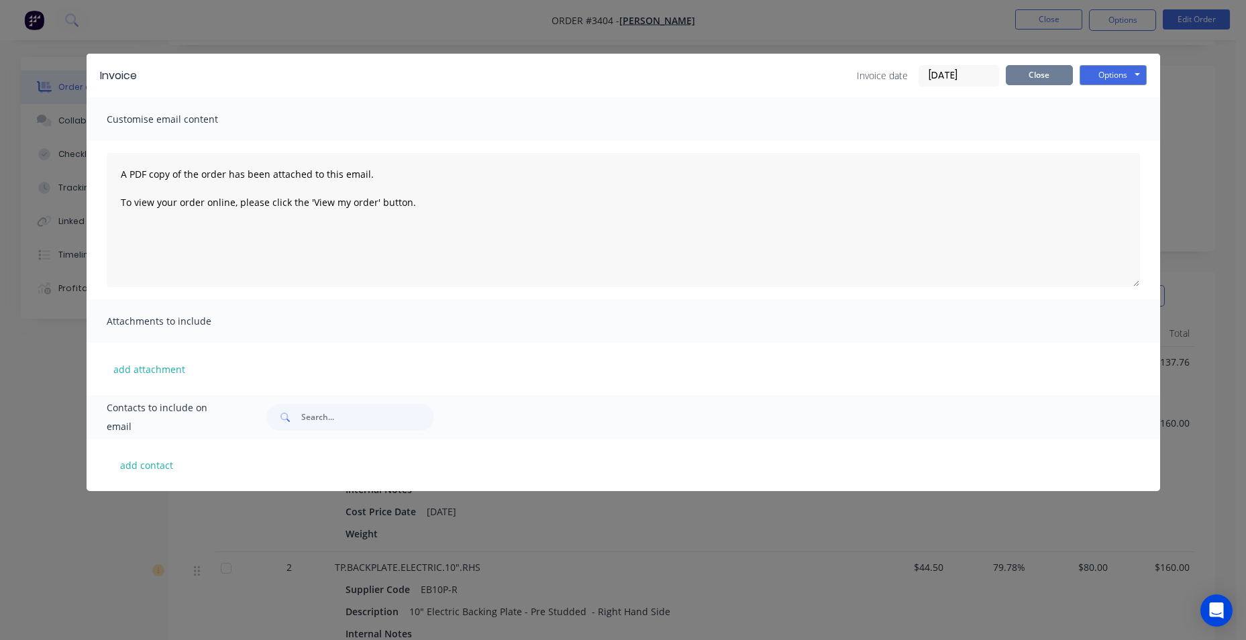
click at [1033, 80] on button "Close" at bounding box center [1039, 75] width 67 height 20
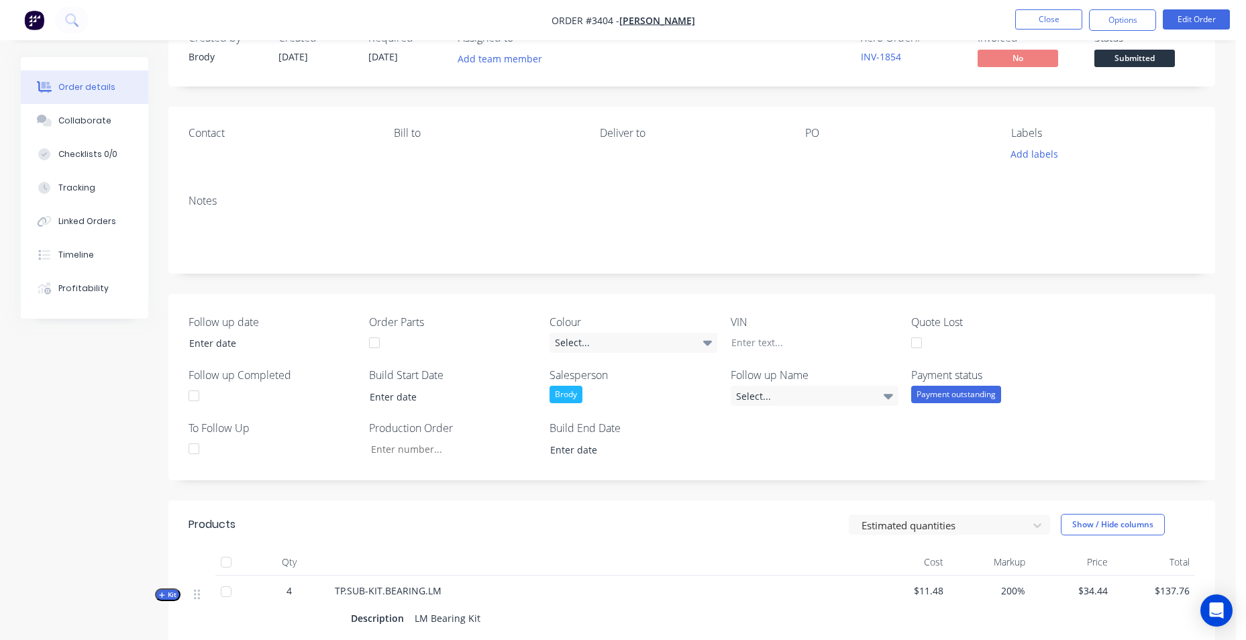
scroll to position [2, 0]
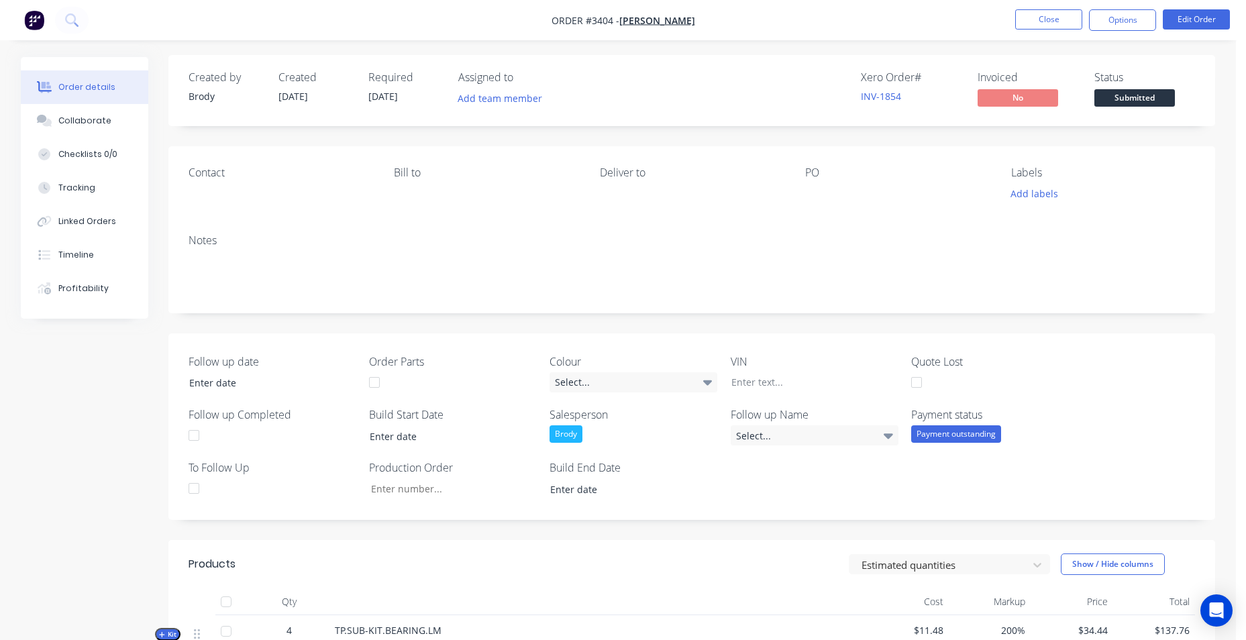
click at [937, 435] on div "Payment outstanding" at bounding box center [956, 433] width 90 height 17
click at [851, 504] on div "Follow up date Order Parts Colour Select... VIN Quote Lost Follow up Completed …" at bounding box center [691, 426] width 1047 height 187
click at [1124, 92] on span "Submitted" at bounding box center [1134, 97] width 81 height 17
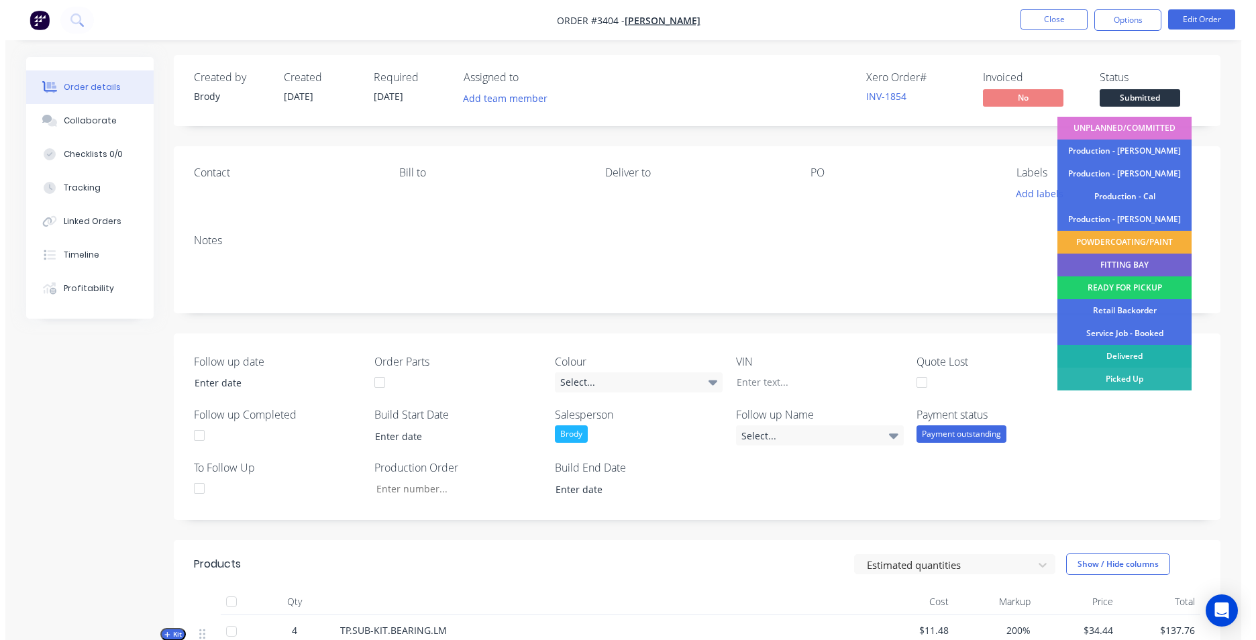
scroll to position [69, 0]
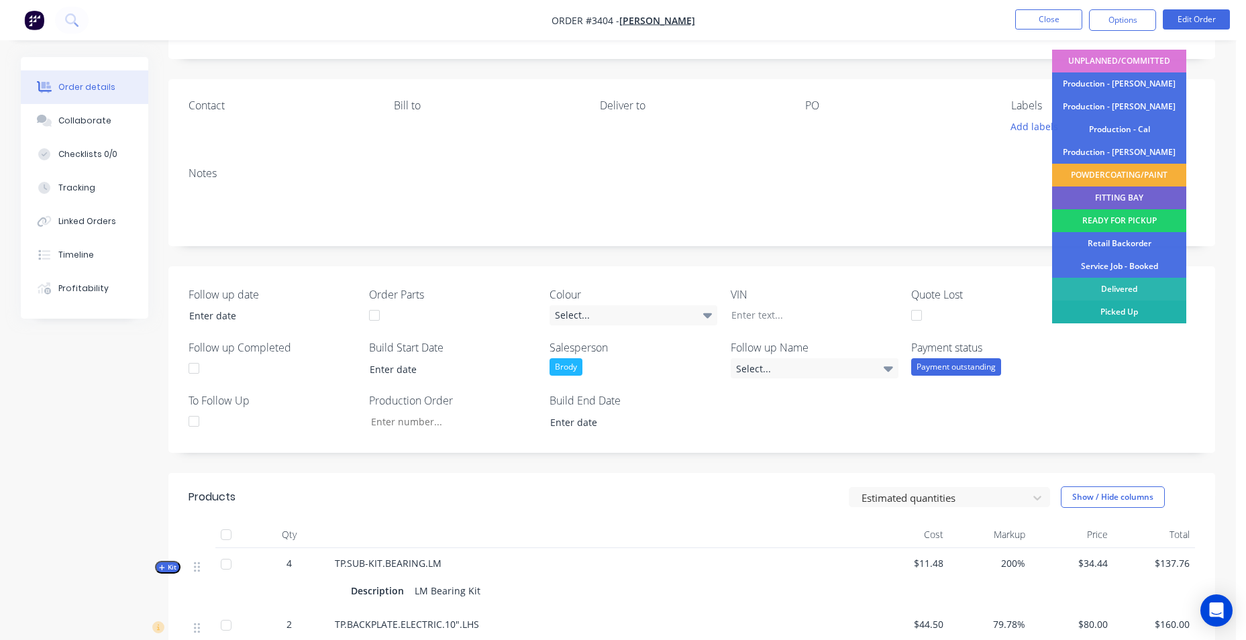
click at [1126, 307] on div "Picked Up" at bounding box center [1119, 312] width 134 height 23
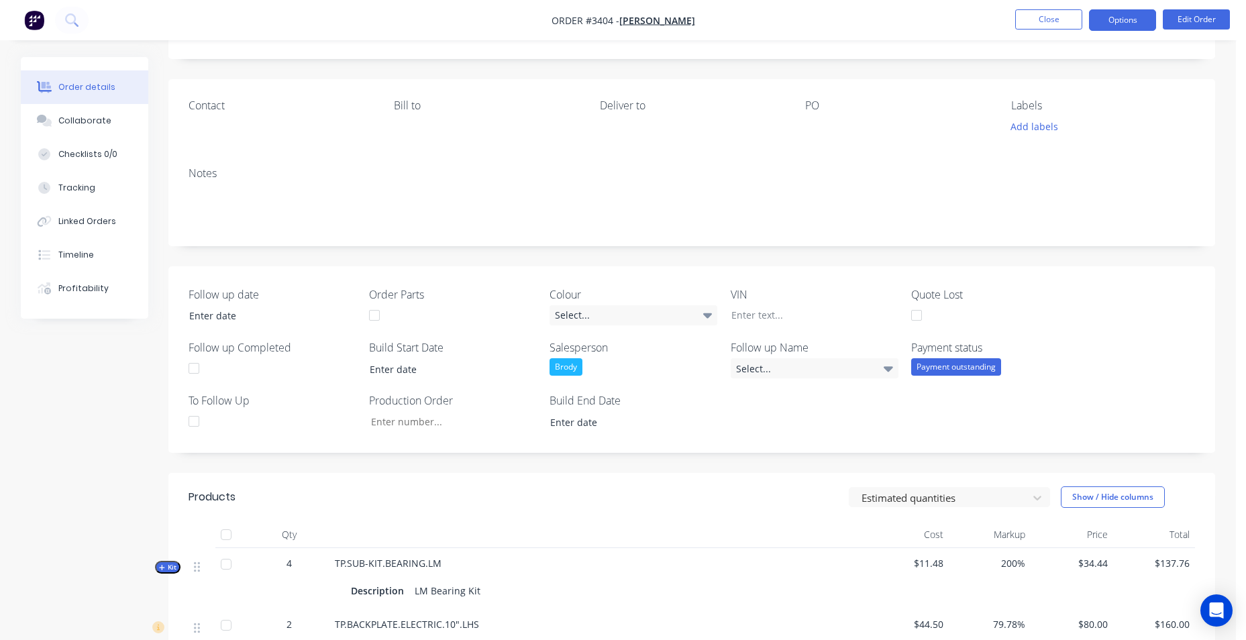
click at [1122, 26] on button "Options" at bounding box center [1122, 19] width 67 height 21
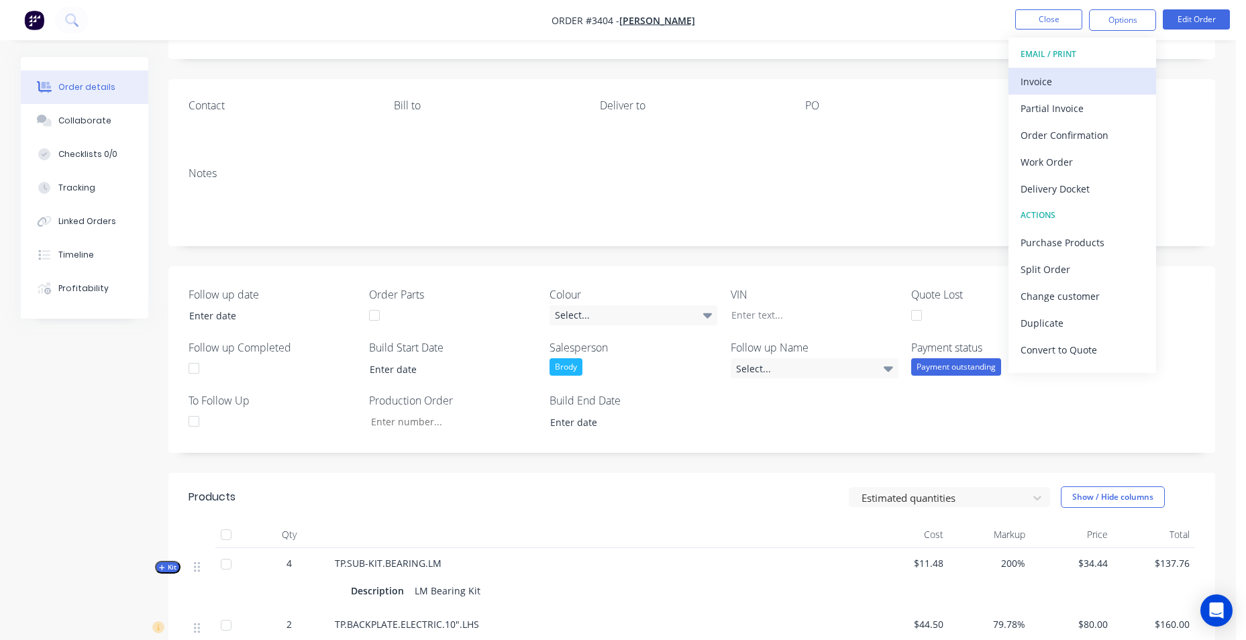
click at [1023, 86] on div "Invoice" at bounding box center [1081, 81] width 123 height 19
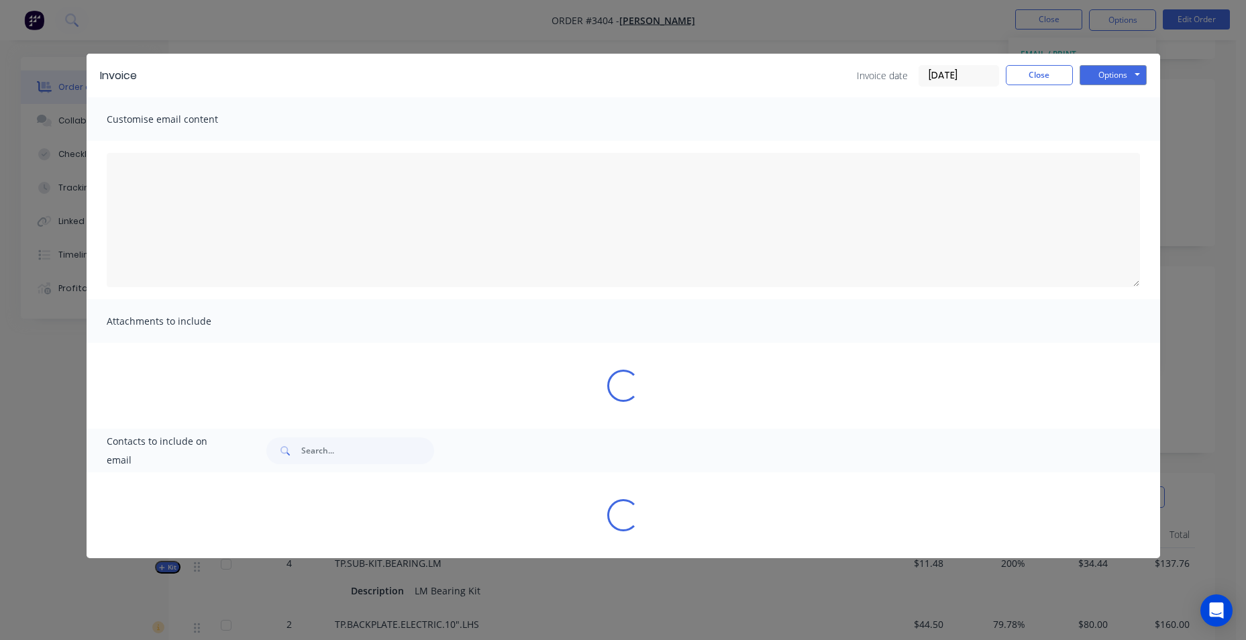
type textarea "A PDF copy of the order has been attached to this email. To view your order onl…"
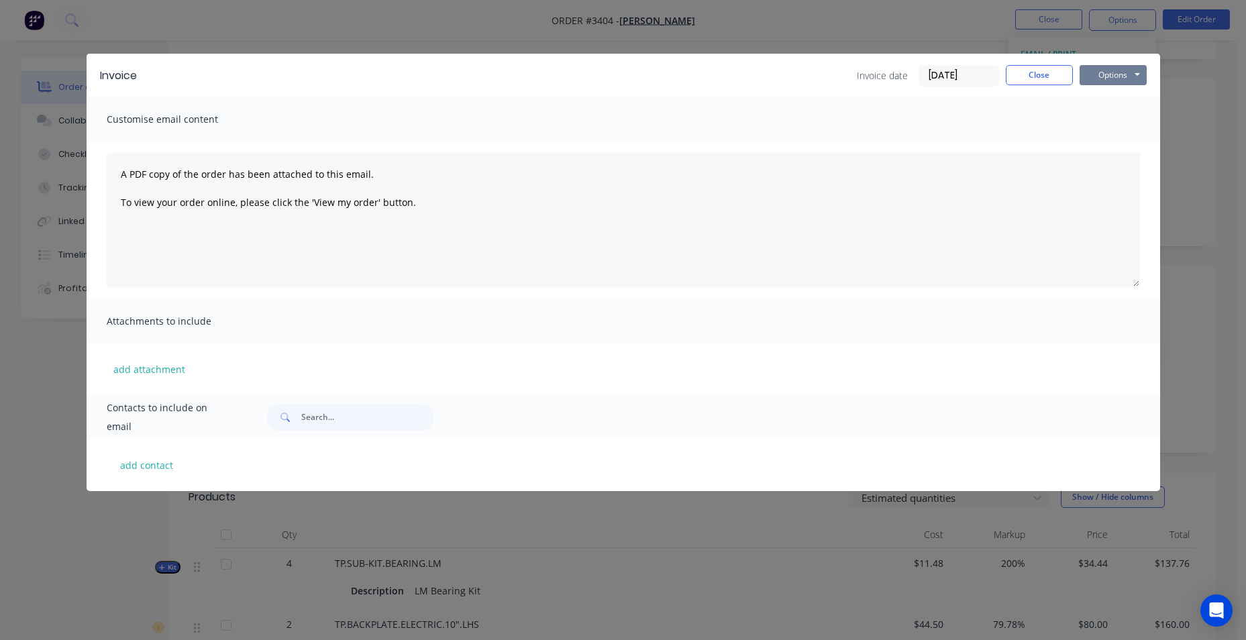
click at [1096, 80] on button "Options" at bounding box center [1113, 75] width 67 height 20
click at [1114, 106] on button "Preview" at bounding box center [1123, 99] width 86 height 22
